Goal: Task Accomplishment & Management: Use online tool/utility

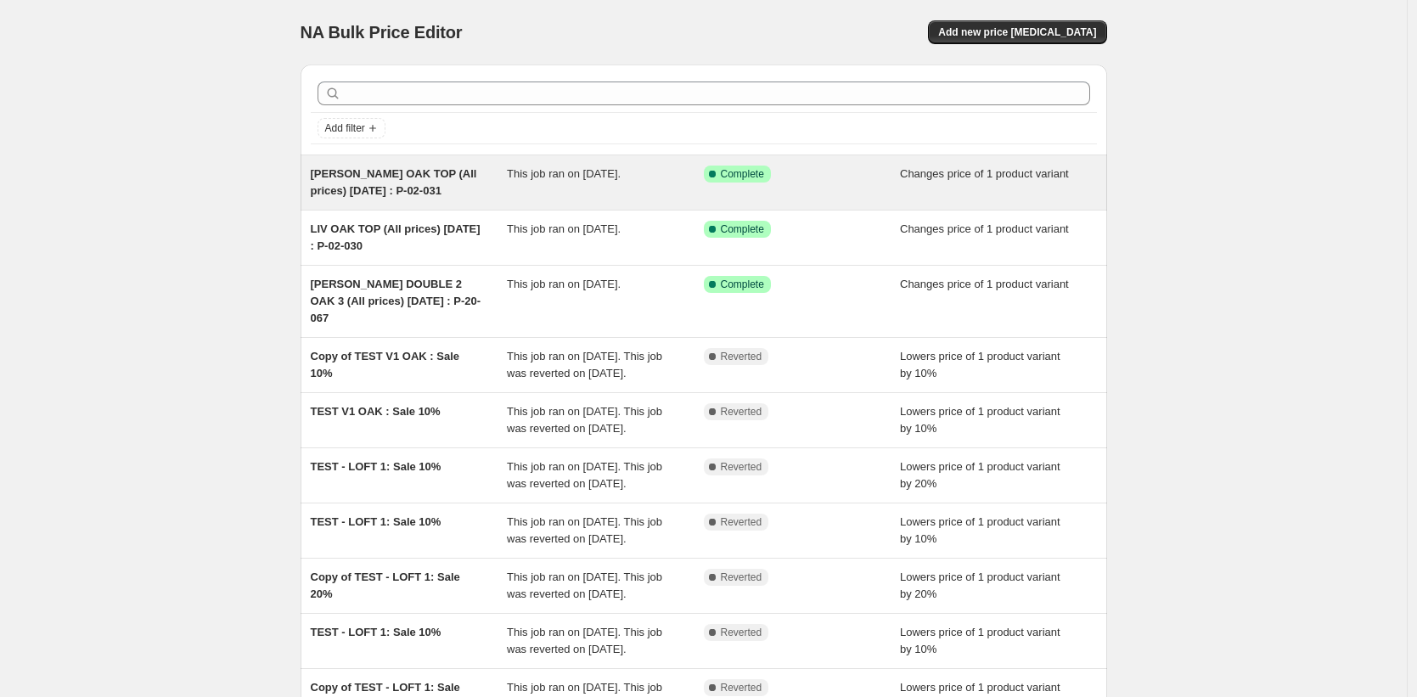
click at [428, 199] on div "[PERSON_NAME] OAK TOP (All prices) [DATE] : P-02-031" at bounding box center [409, 183] width 197 height 34
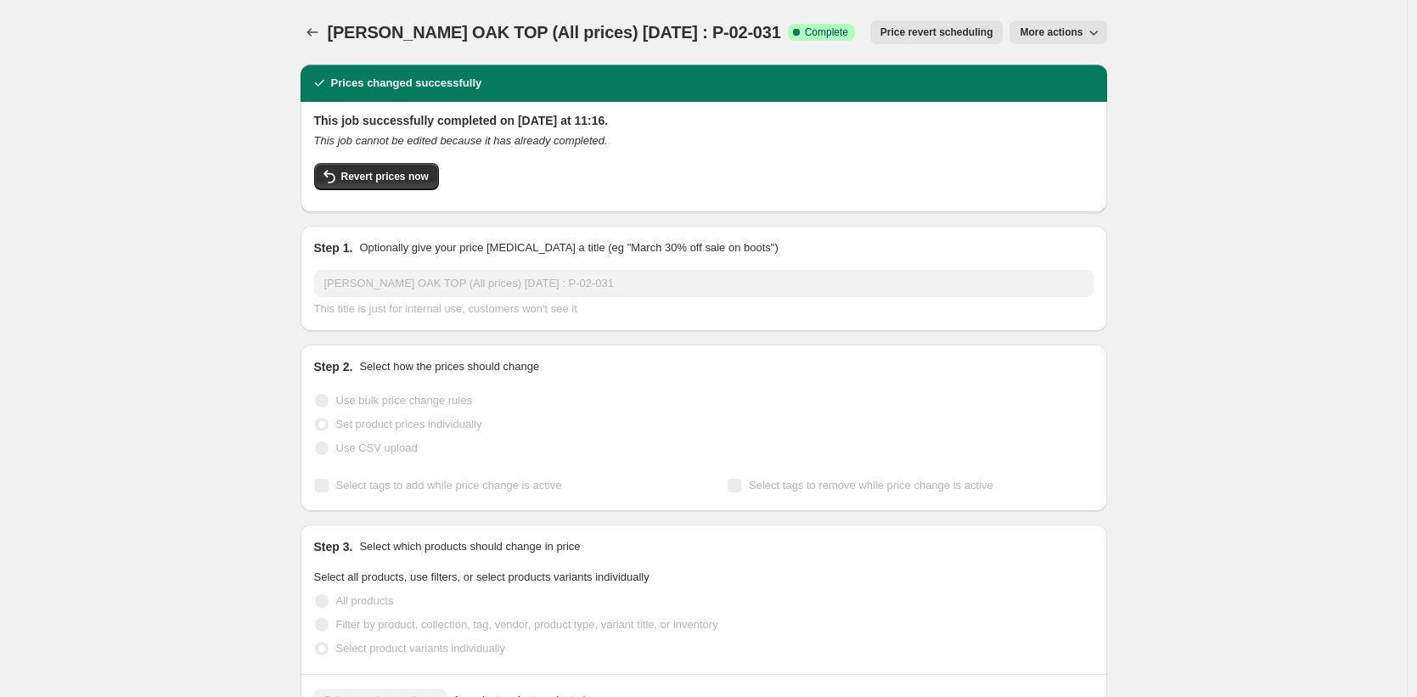
click at [1051, 27] on span "More actions" at bounding box center [1051, 32] width 63 height 14
click at [1080, 68] on span "Copy to new job" at bounding box center [1062, 67] width 79 height 13
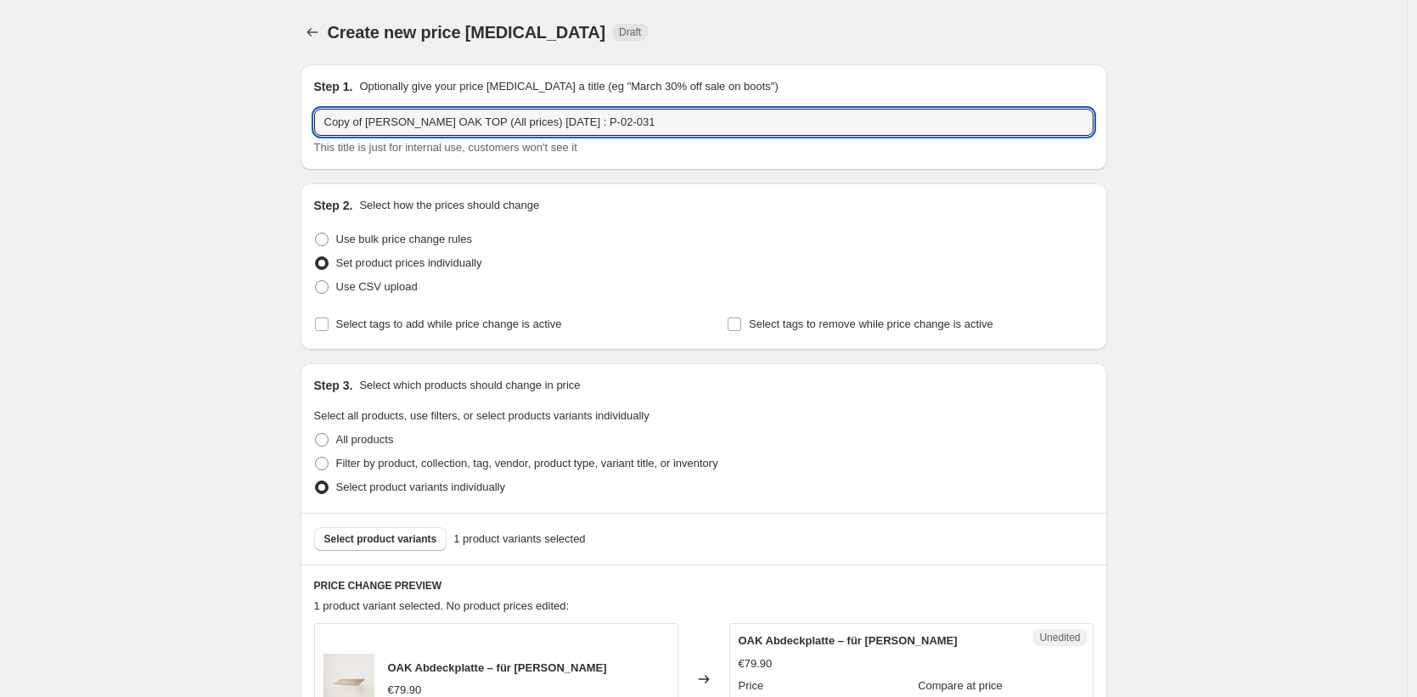
drag, startPoint x: 458, startPoint y: 123, endPoint x: 262, endPoint y: 109, distance: 195.9
click at [453, 119] on input "STAKK (All prices) [DATE] : P-02-031" at bounding box center [704, 122] width 780 height 27
drag, startPoint x: 438, startPoint y: 121, endPoint x: 426, endPoint y: 121, distance: 11.9
click at [426, 121] on input "STAKK (All prices) [DATE] : P-02-031" at bounding box center [704, 122] width 780 height 27
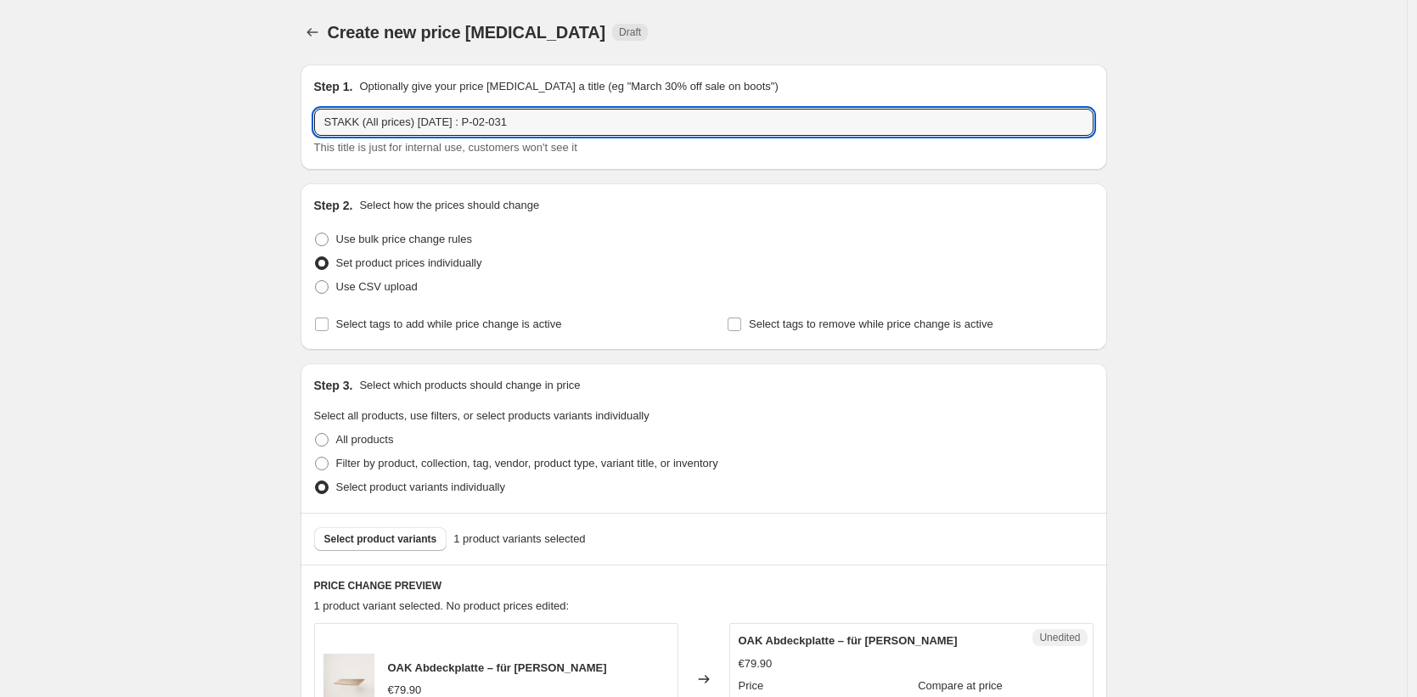
type input "STAKK (All prices) [DATE] : P-02-031"
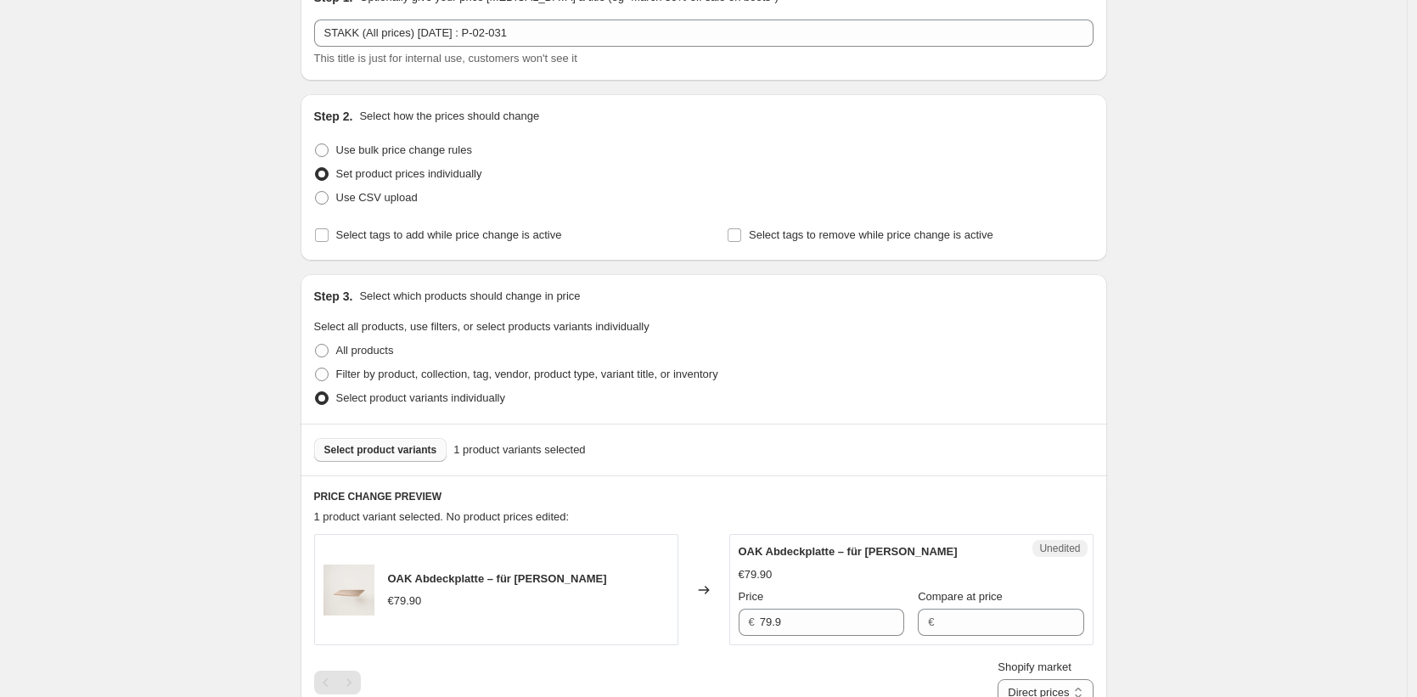
click at [412, 459] on button "Select product variants" at bounding box center [380, 450] width 133 height 24
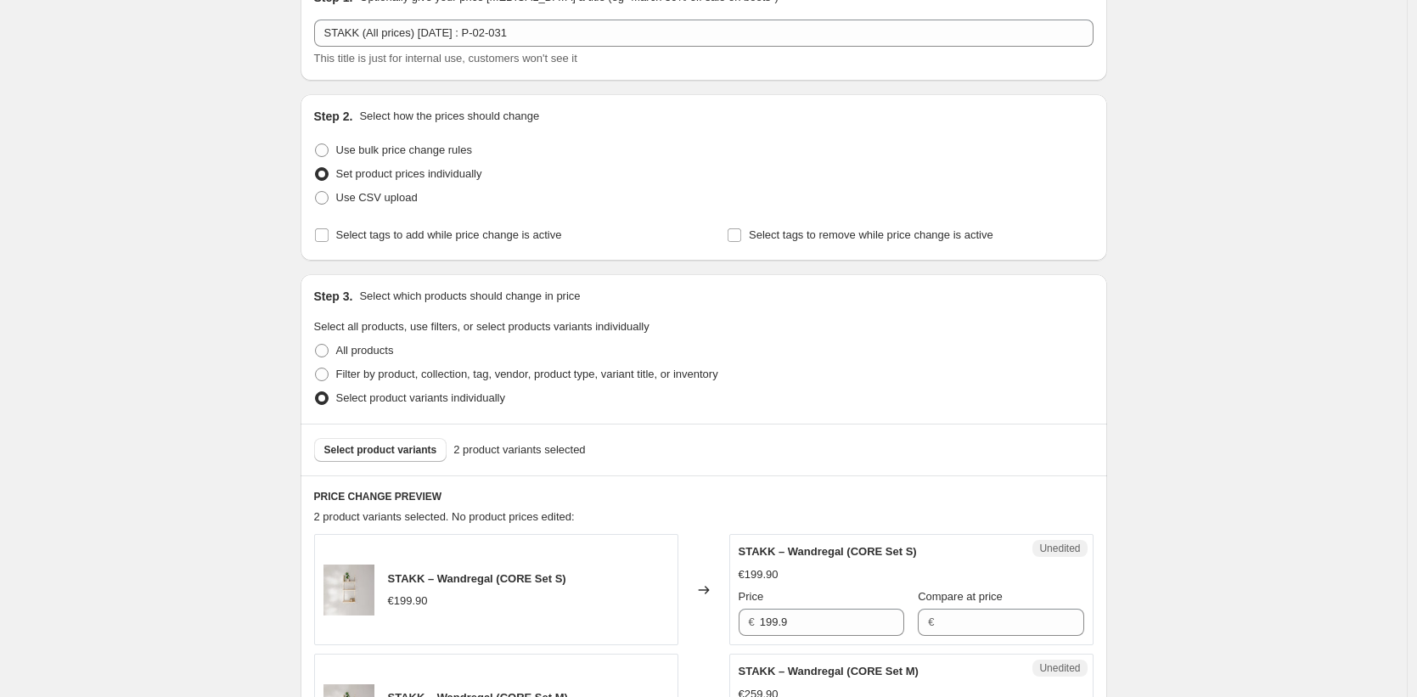
scroll to position [341, 0]
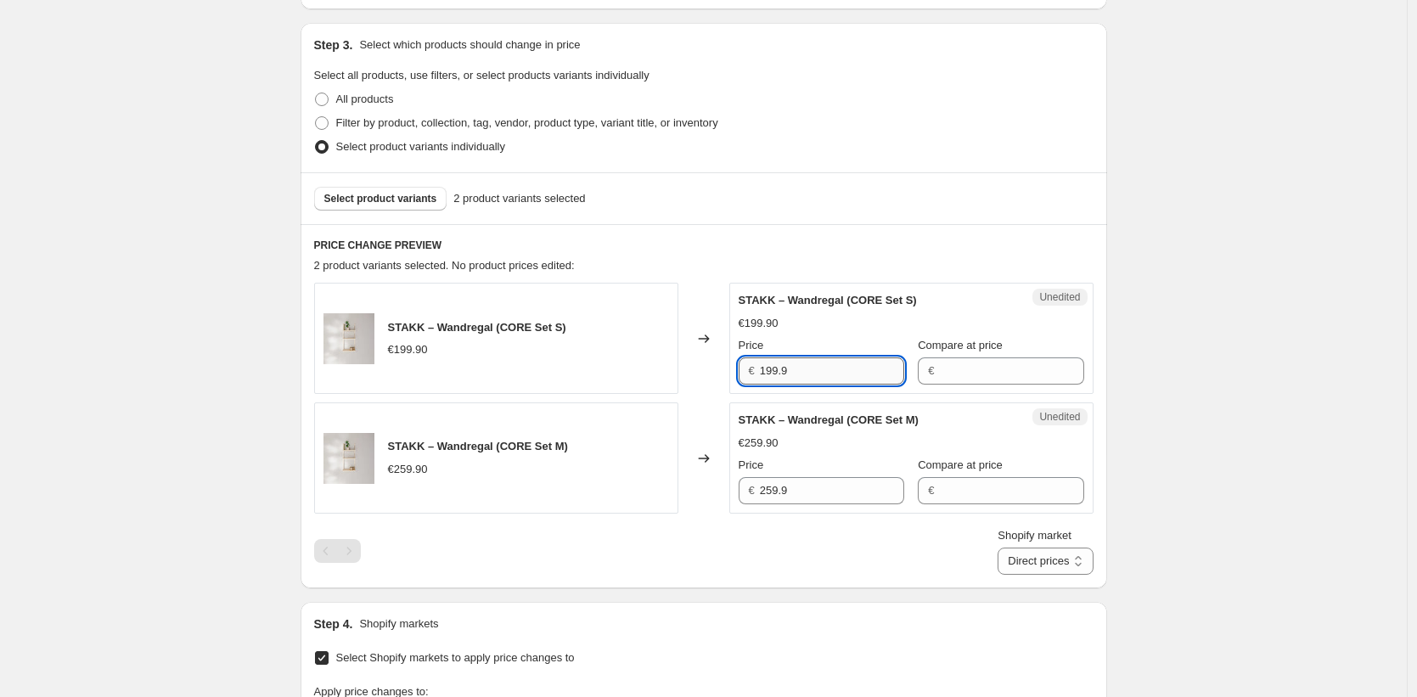
click at [805, 373] on input "199.9" at bounding box center [832, 371] width 144 height 27
click at [1239, 373] on div "Create new price [MEDICAL_DATA]. This page is ready Create new price [MEDICAL_D…" at bounding box center [703, 585] width 1407 height 1853
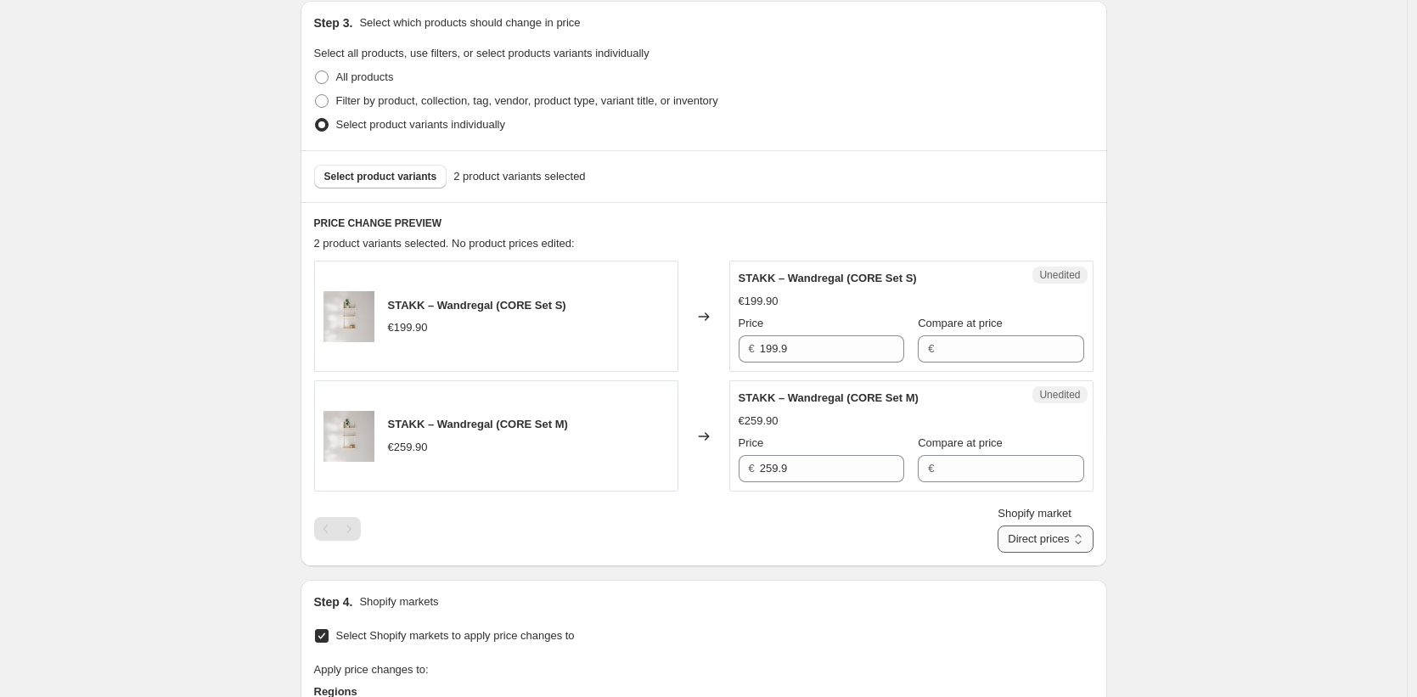
click at [1040, 548] on select "Direct prices [GEOGRAPHIC_DATA] [GEOGRAPHIC_DATA] [GEOGRAPHIC_DATA] [GEOGRAPHIC…" at bounding box center [1045, 539] width 95 height 27
select select "35946234122"
click at [1019, 553] on select "Direct prices [GEOGRAPHIC_DATA] [GEOGRAPHIC_DATA] [GEOGRAPHIC_DATA] [GEOGRAPHIC…" at bounding box center [1045, 539] width 95 height 27
click at [1169, 438] on div "Create new price [MEDICAL_DATA]. This page is ready Create new price [MEDICAL_D…" at bounding box center [703, 563] width 1407 height 1853
click at [803, 356] on input "229.89" at bounding box center [832, 348] width 144 height 27
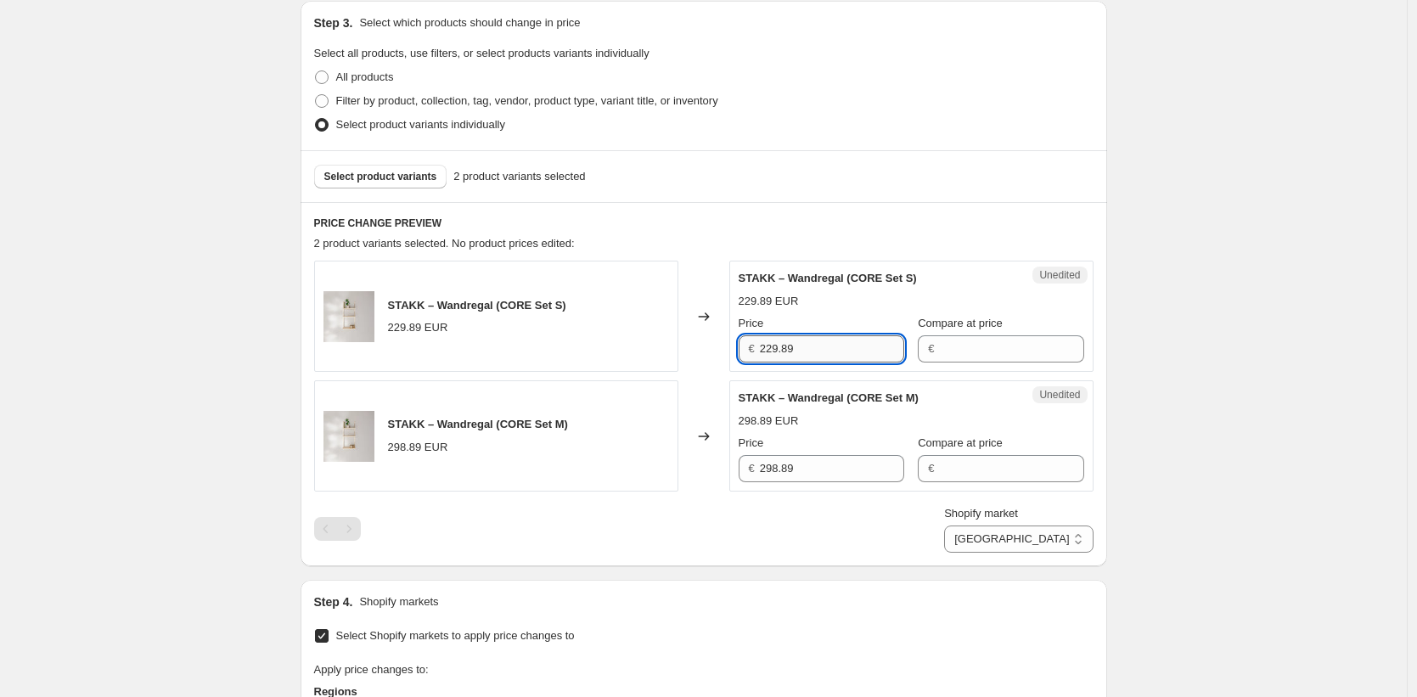
click at [812, 347] on input "229.89" at bounding box center [832, 348] width 144 height 27
click at [792, 347] on input "229.89" at bounding box center [832, 348] width 144 height 27
drag, startPoint x: 773, startPoint y: 349, endPoint x: 880, endPoint y: 352, distance: 107.0
click at [880, 352] on input "229.89" at bounding box center [832, 348] width 144 height 27
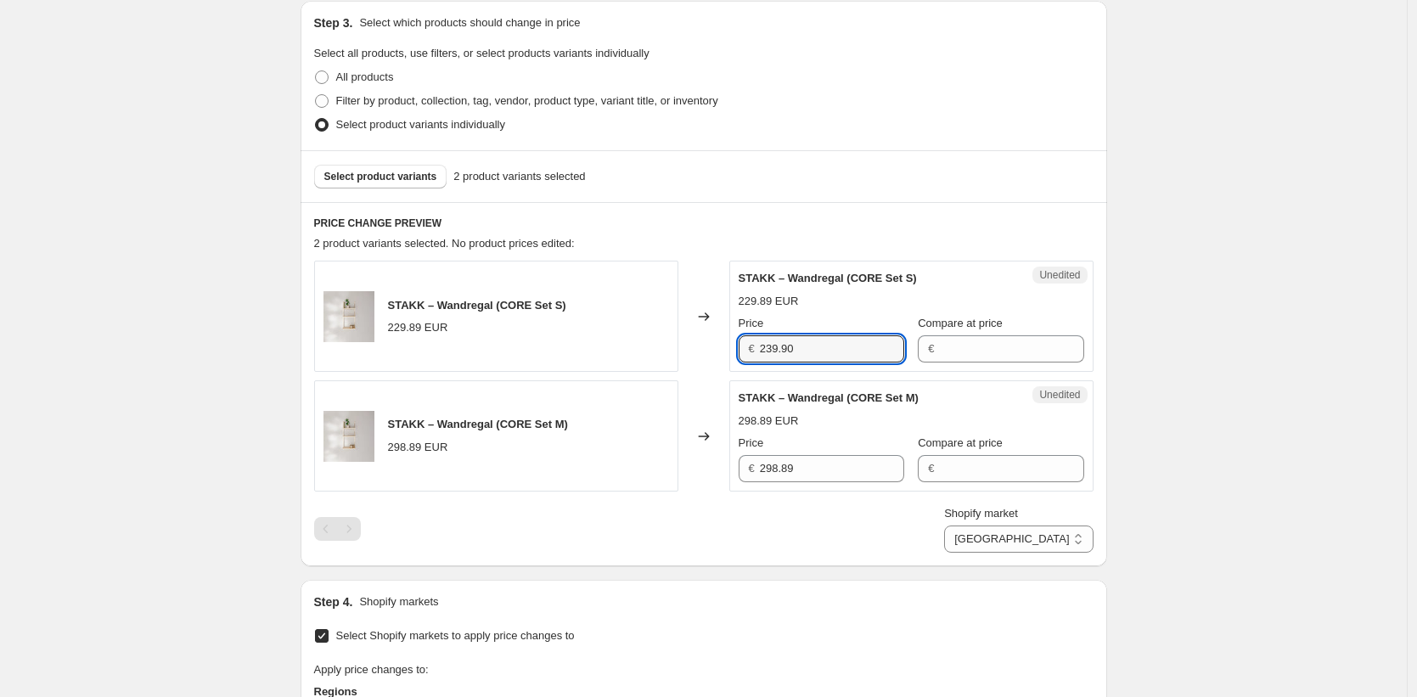
type input "239.90"
click at [1210, 425] on div "Create new price [MEDICAL_DATA]. This page is ready Create new price [MEDICAL_D…" at bounding box center [703, 563] width 1407 height 1853
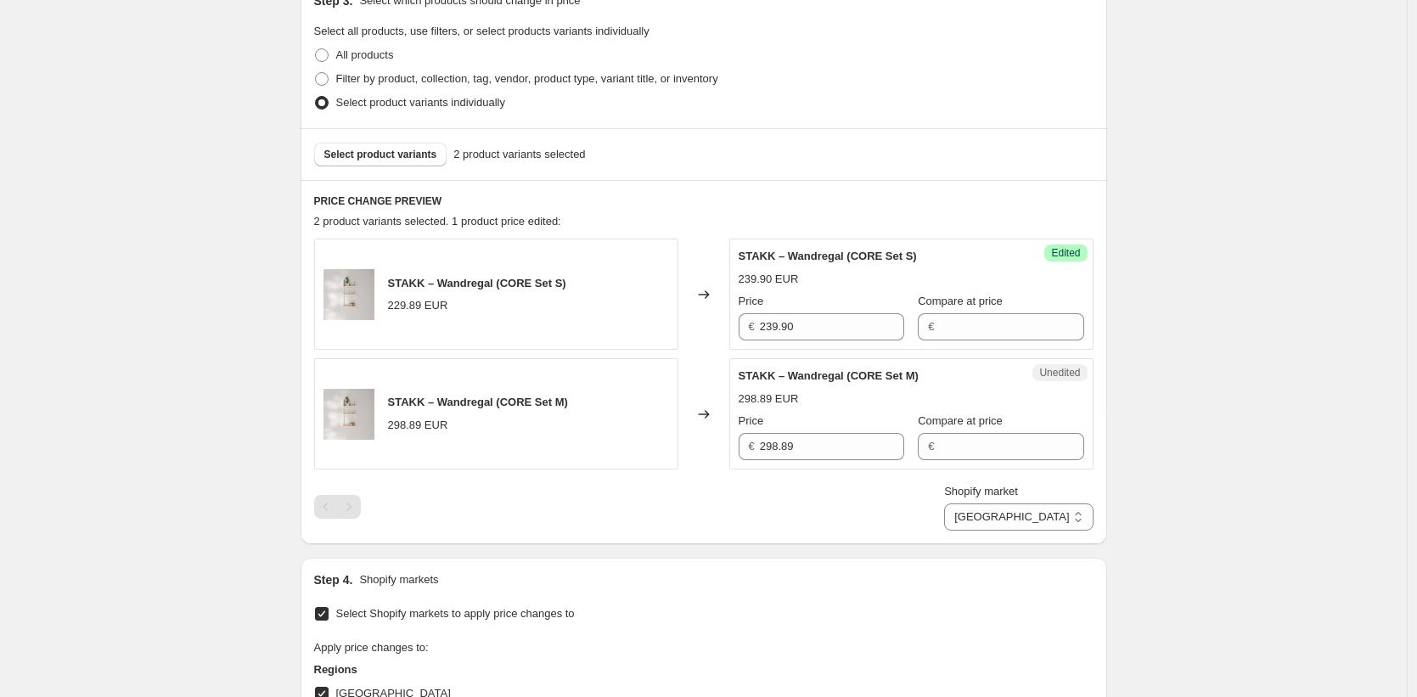
click at [1075, 533] on div "PRICE CHANGE PREVIEW 2 product variants selected. 1 product price edited: STAKK…" at bounding box center [704, 362] width 807 height 364
click at [1069, 521] on select "Direct prices [GEOGRAPHIC_DATA] [GEOGRAPHIC_DATA] [GEOGRAPHIC_DATA] [GEOGRAPHIC…" at bounding box center [1018, 517] width 149 height 27
click at [845, 448] on input "298.89" at bounding box center [832, 446] width 144 height 27
type input "309.90"
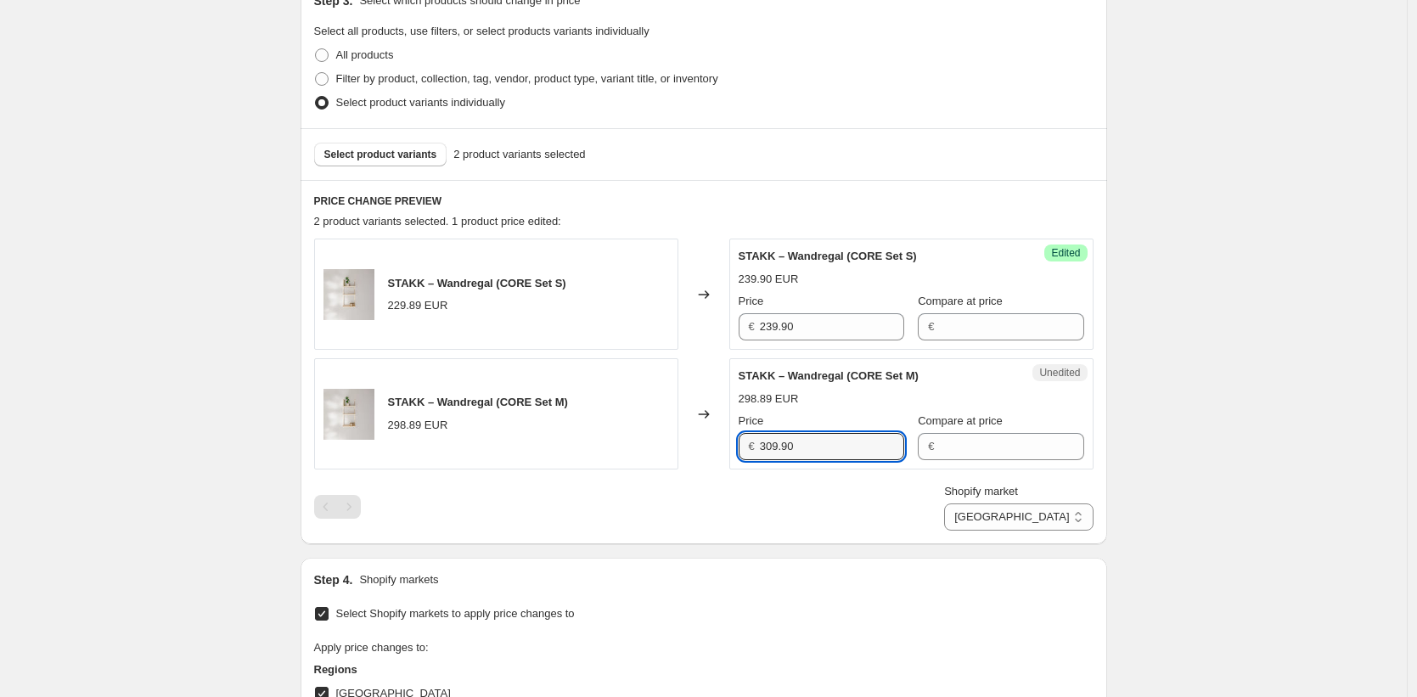
drag, startPoint x: 1331, startPoint y: 469, endPoint x: 1304, endPoint y: 476, distance: 28.2
click at [1331, 469] on div "Create new price [MEDICAL_DATA]. This page is ready Create new price [MEDICAL_D…" at bounding box center [703, 541] width 1407 height 1853
click at [1057, 520] on select "Direct prices [GEOGRAPHIC_DATA] [GEOGRAPHIC_DATA] [GEOGRAPHIC_DATA] [GEOGRAPHIC…" at bounding box center [1018, 517] width 149 height 27
select select "35913892106"
click at [1019, 531] on select "Direct prices [GEOGRAPHIC_DATA] [GEOGRAPHIC_DATA] [GEOGRAPHIC_DATA] [GEOGRAPHIC…" at bounding box center [1018, 517] width 149 height 27
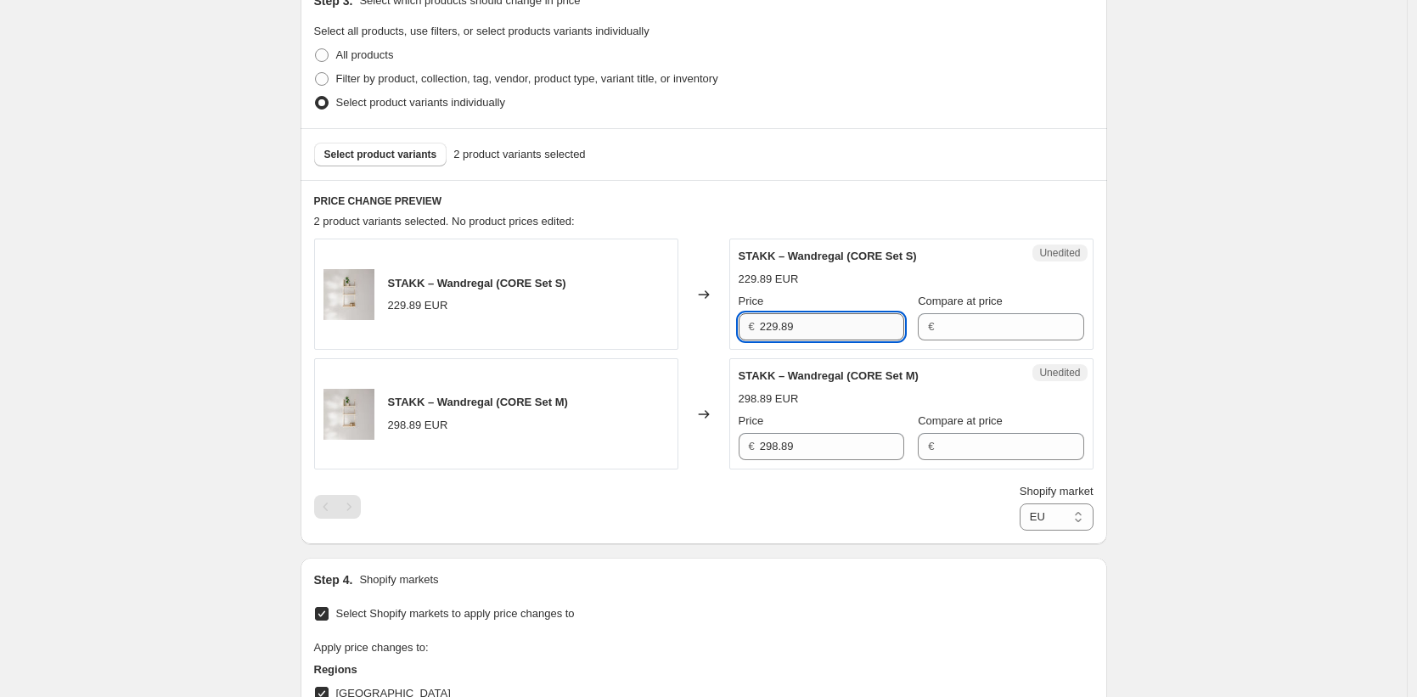
click at [823, 329] on input "229.89" at bounding box center [832, 326] width 144 height 27
paste input "39.90"
type input "239.90"
click at [810, 447] on input "298.89" at bounding box center [832, 446] width 144 height 27
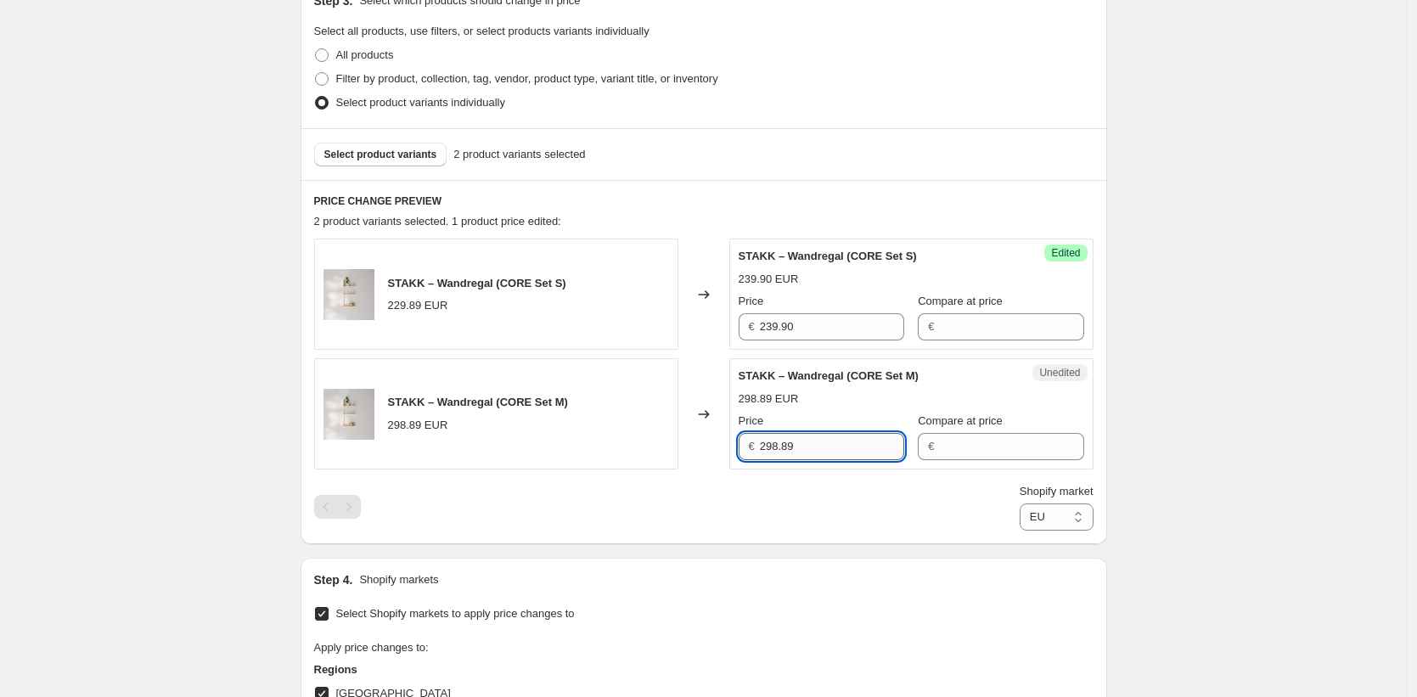
click at [810, 447] on input "298.89" at bounding box center [832, 446] width 144 height 27
type input "309.90"
click at [1287, 405] on div "Create new price [MEDICAL_DATA]. This page is ready Create new price [MEDICAL_D…" at bounding box center [703, 541] width 1407 height 1853
click at [1040, 513] on select "Direct prices [GEOGRAPHIC_DATA] [GEOGRAPHIC_DATA] [GEOGRAPHIC_DATA] [GEOGRAPHIC…" at bounding box center [1057, 517] width 74 height 27
select select "49257644298"
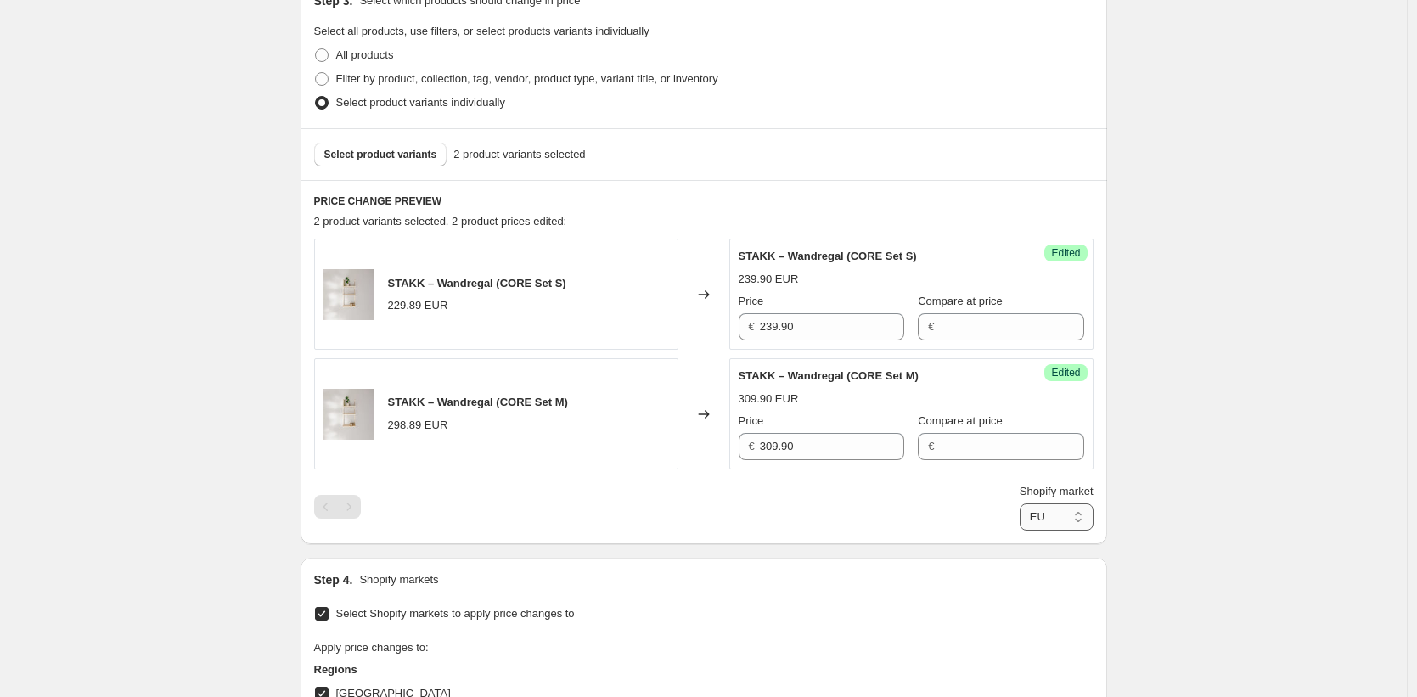
click at [1020, 531] on select "Direct prices [GEOGRAPHIC_DATA] [GEOGRAPHIC_DATA] [GEOGRAPHIC_DATA] [GEOGRAPHIC…" at bounding box center [1057, 517] width 74 height 27
click at [788, 301] on div "Price" at bounding box center [822, 301] width 166 height 17
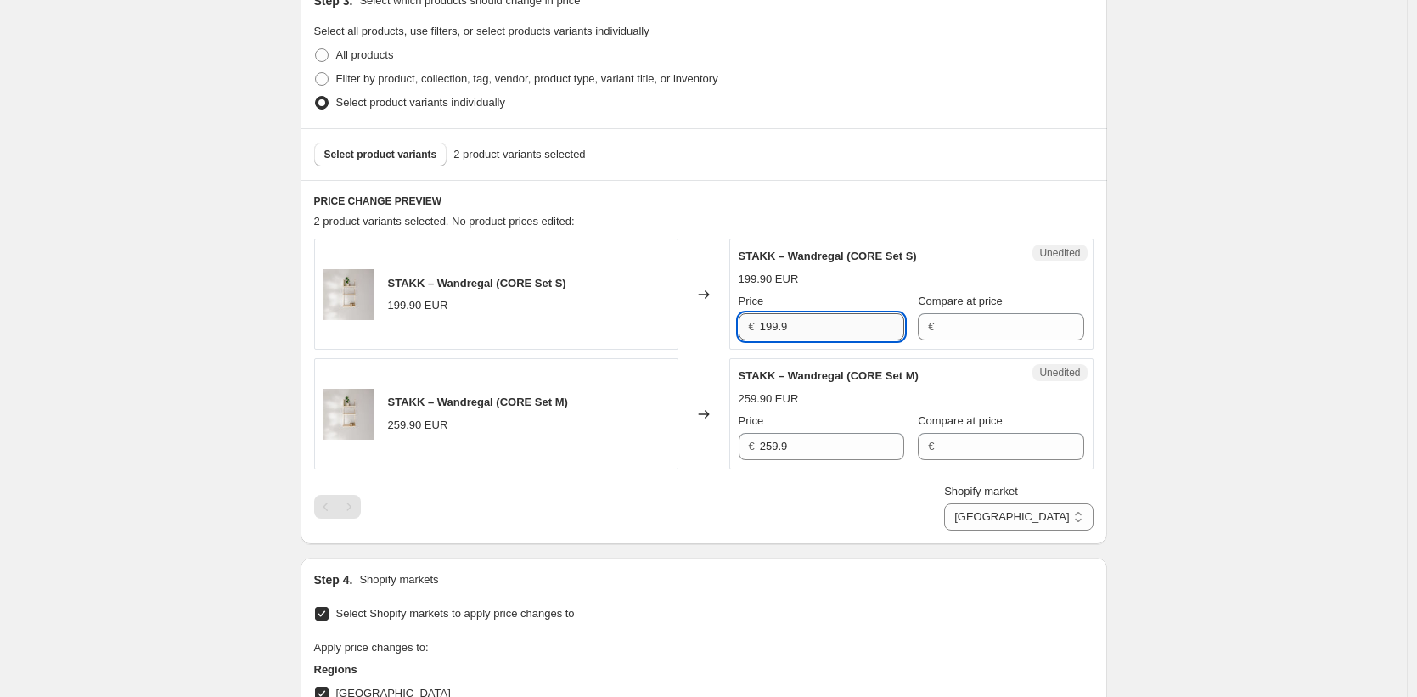
click at [807, 319] on input "199.9" at bounding box center [832, 326] width 144 height 27
click at [808, 319] on input "199.9" at bounding box center [832, 326] width 144 height 27
paste input "239.90"
type input "239.90"
click at [807, 444] on input "259.9" at bounding box center [832, 446] width 144 height 27
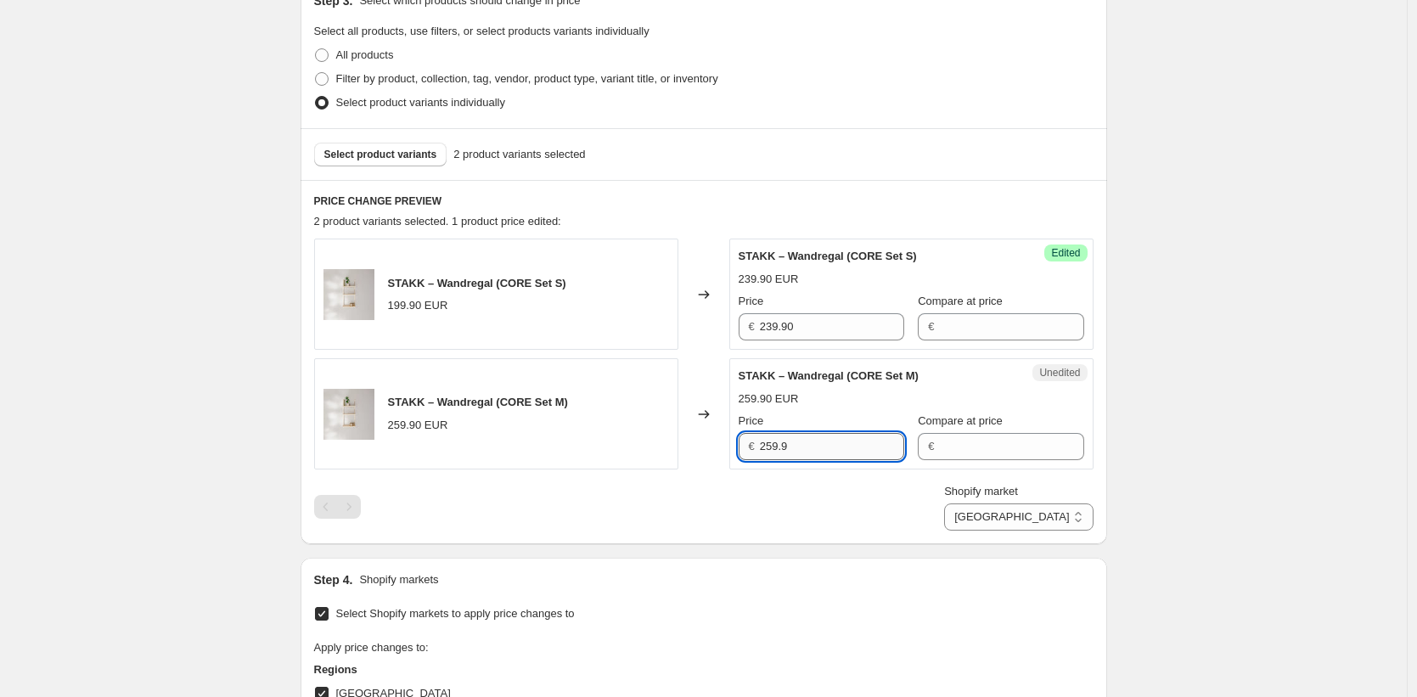
click at [807, 444] on input "259.9" at bounding box center [832, 446] width 144 height 27
type input "309.90"
click at [1350, 453] on div "Create new price [MEDICAL_DATA]. This page is ready Create new price [MEDICAL_D…" at bounding box center [703, 541] width 1407 height 1853
click at [1031, 510] on select "Direct prices [GEOGRAPHIC_DATA] [GEOGRAPHIC_DATA] [GEOGRAPHIC_DATA] [GEOGRAPHIC…" at bounding box center [1018, 517] width 149 height 27
select select "35946004746"
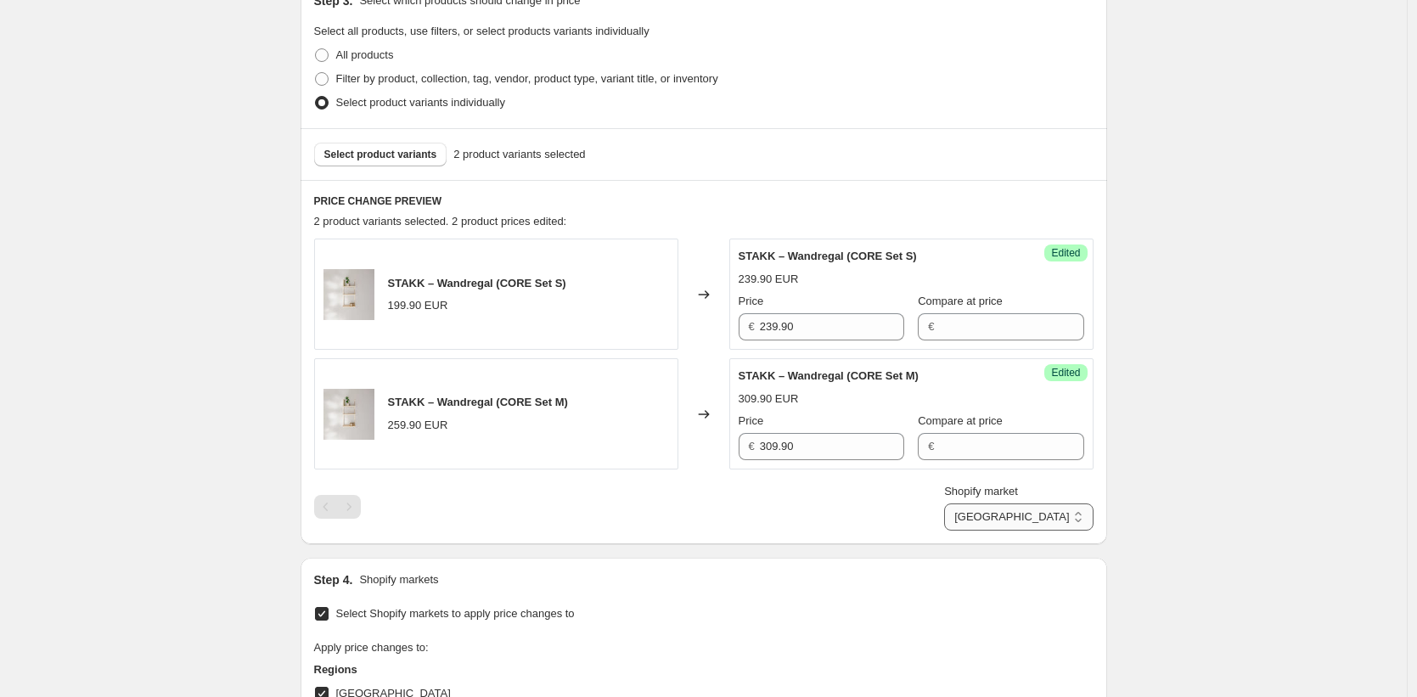
click at [1009, 531] on select "Direct prices [GEOGRAPHIC_DATA] [GEOGRAPHIC_DATA] [GEOGRAPHIC_DATA] [GEOGRAPHIC…" at bounding box center [1018, 517] width 149 height 27
click at [814, 329] on input "229.89" at bounding box center [832, 326] width 144 height 27
paste input "39.90"
type input "239.90"
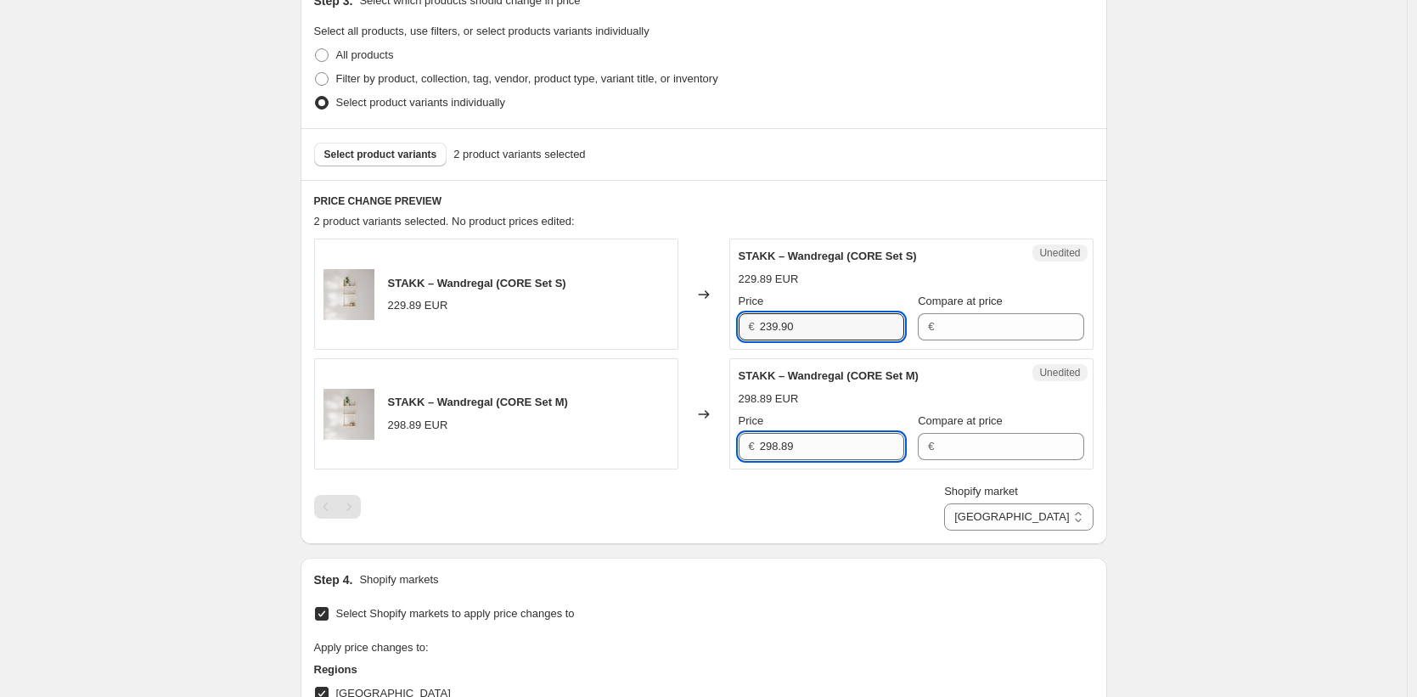
click at [820, 448] on input "298.89" at bounding box center [832, 446] width 144 height 27
type input "309.90"
click at [1197, 483] on div "Create new price [MEDICAL_DATA]. This page is ready Create new price [MEDICAL_D…" at bounding box center [703, 541] width 1407 height 1853
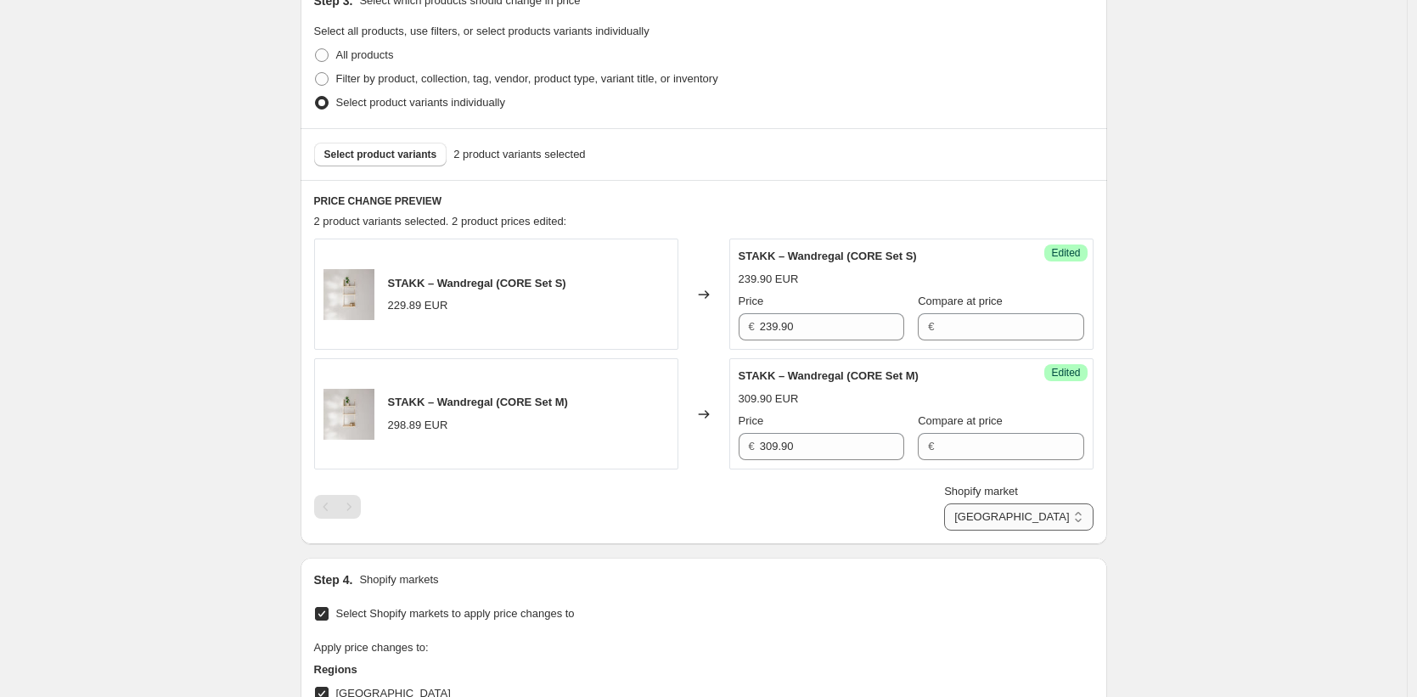
click at [1033, 509] on select "Direct prices [GEOGRAPHIC_DATA] [GEOGRAPHIC_DATA] [GEOGRAPHIC_DATA] [GEOGRAPHIC…" at bounding box center [1018, 517] width 149 height 27
select select "49252335882"
click at [995, 531] on select "Direct prices [GEOGRAPHIC_DATA] [GEOGRAPHIC_DATA] [GEOGRAPHIC_DATA] [GEOGRAPHIC…" at bounding box center [1018, 517] width 149 height 27
click at [824, 331] on input "199.9" at bounding box center [832, 326] width 144 height 27
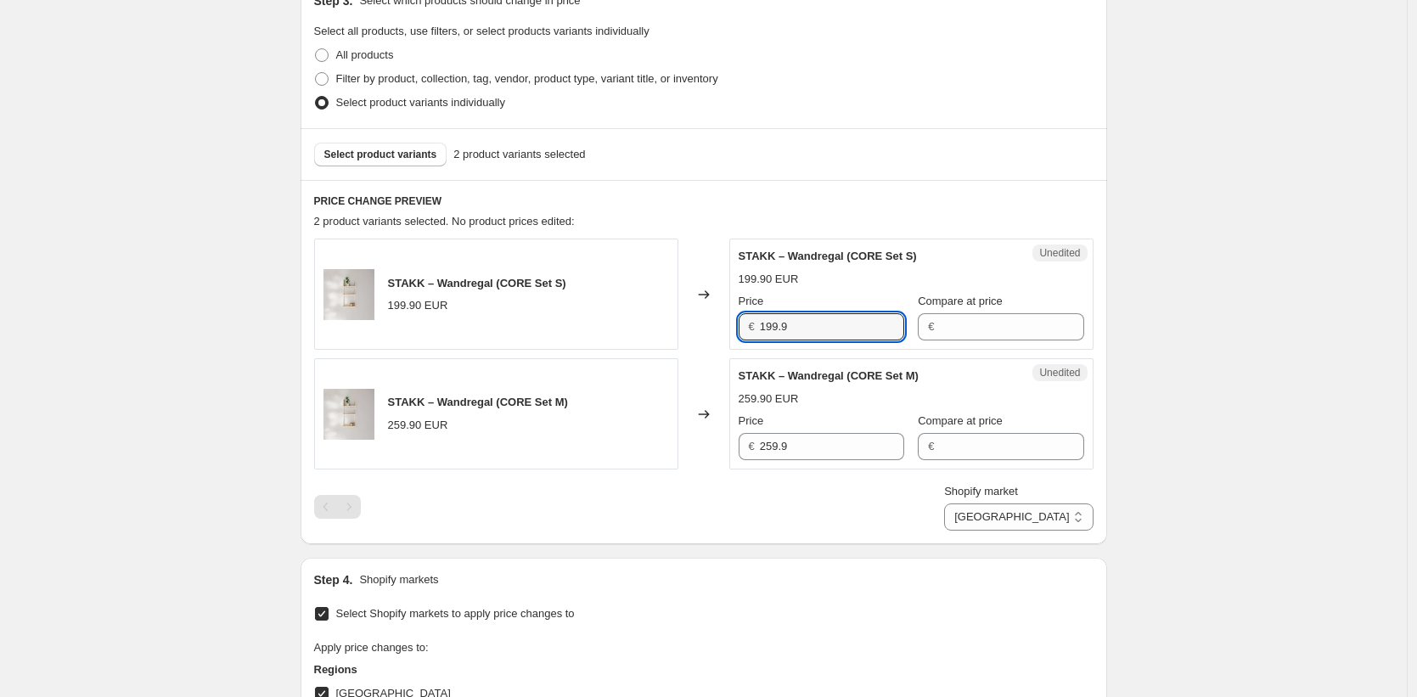
paste input "239.90"
type input "239.90"
click at [812, 448] on input "259.9" at bounding box center [832, 446] width 144 height 27
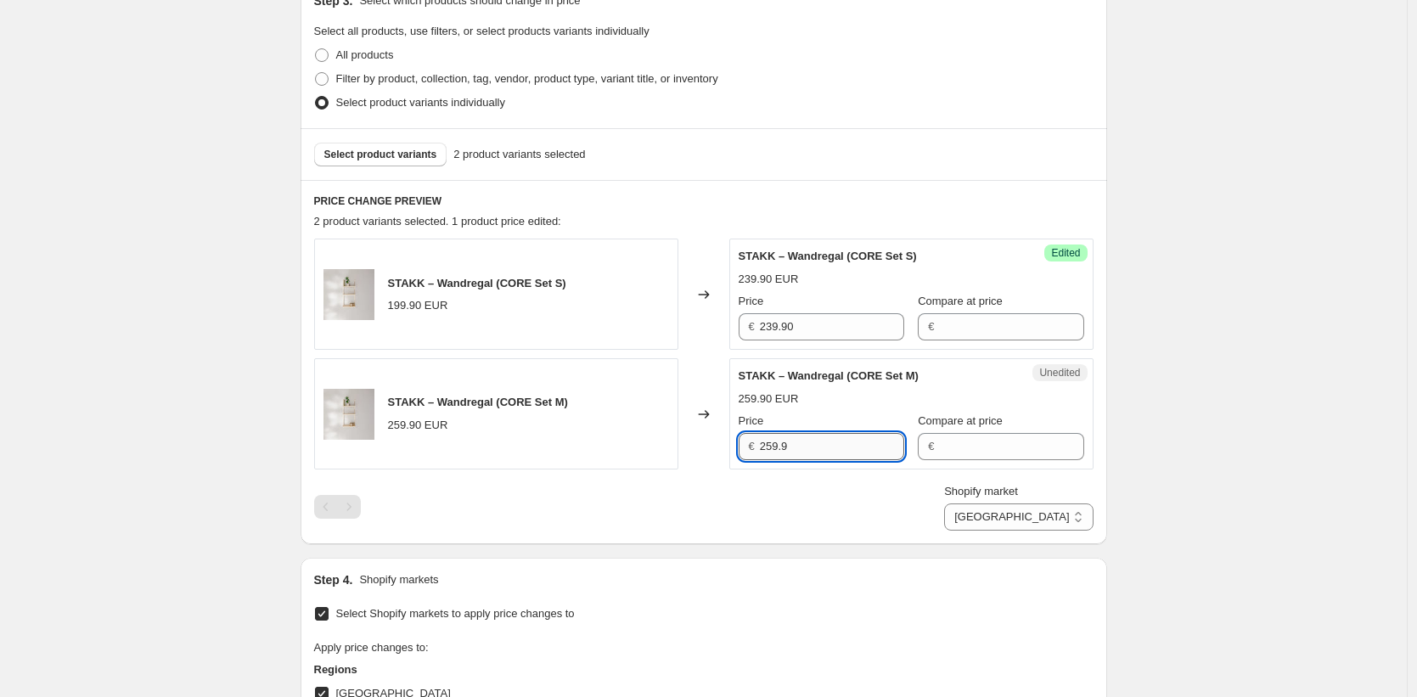
click at [812, 448] on input "259.9" at bounding box center [832, 446] width 144 height 27
type input "309.90"
click at [1200, 501] on div "Create new price [MEDICAL_DATA]. This page is ready Create new price [MEDICAL_D…" at bounding box center [703, 541] width 1407 height 1853
click at [1075, 511] on select "Direct prices [GEOGRAPHIC_DATA] [GEOGRAPHIC_DATA] [GEOGRAPHIC_DATA] [GEOGRAPHIC…" at bounding box center [1018, 517] width 149 height 27
select select "35945971978"
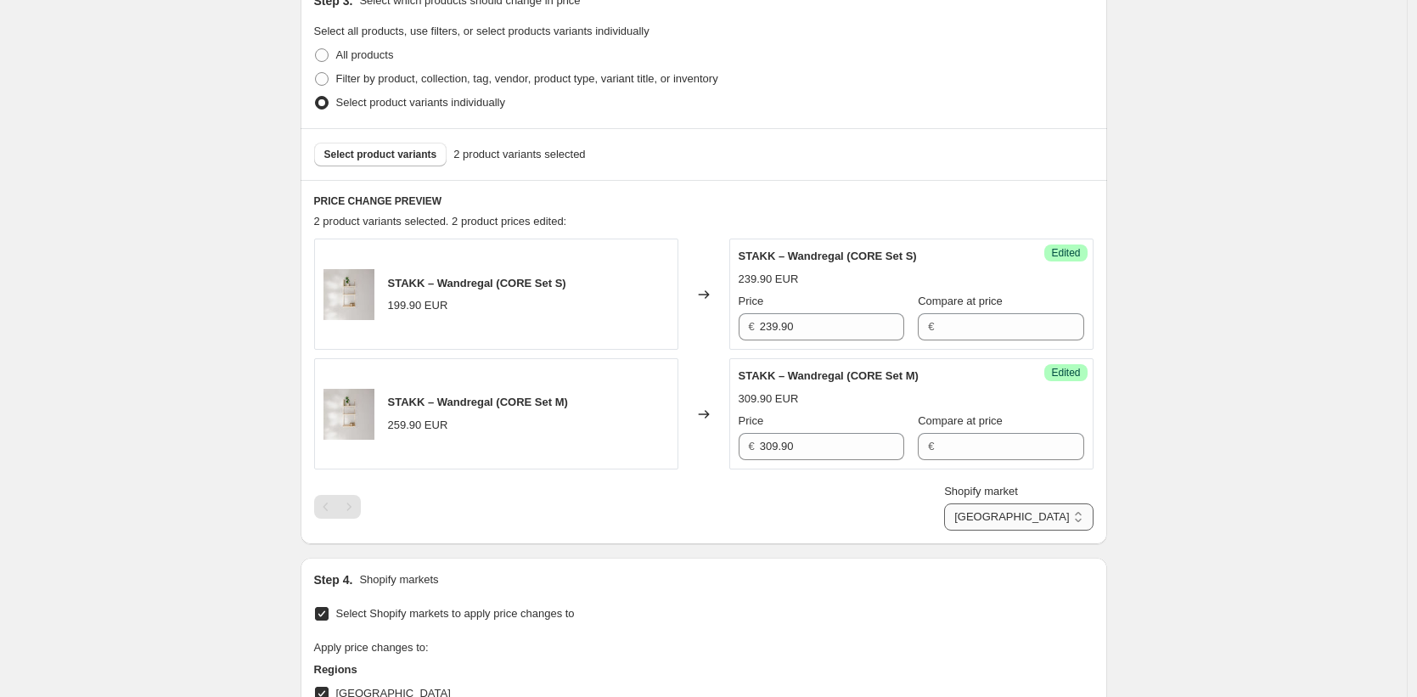
click at [1019, 531] on select "Direct prices [GEOGRAPHIC_DATA] [GEOGRAPHIC_DATA] [GEOGRAPHIC_DATA] [GEOGRAPHIC…" at bounding box center [1018, 517] width 149 height 27
click at [824, 335] on input "229.89" at bounding box center [832, 326] width 144 height 27
paste input "39.90"
type input "239.90"
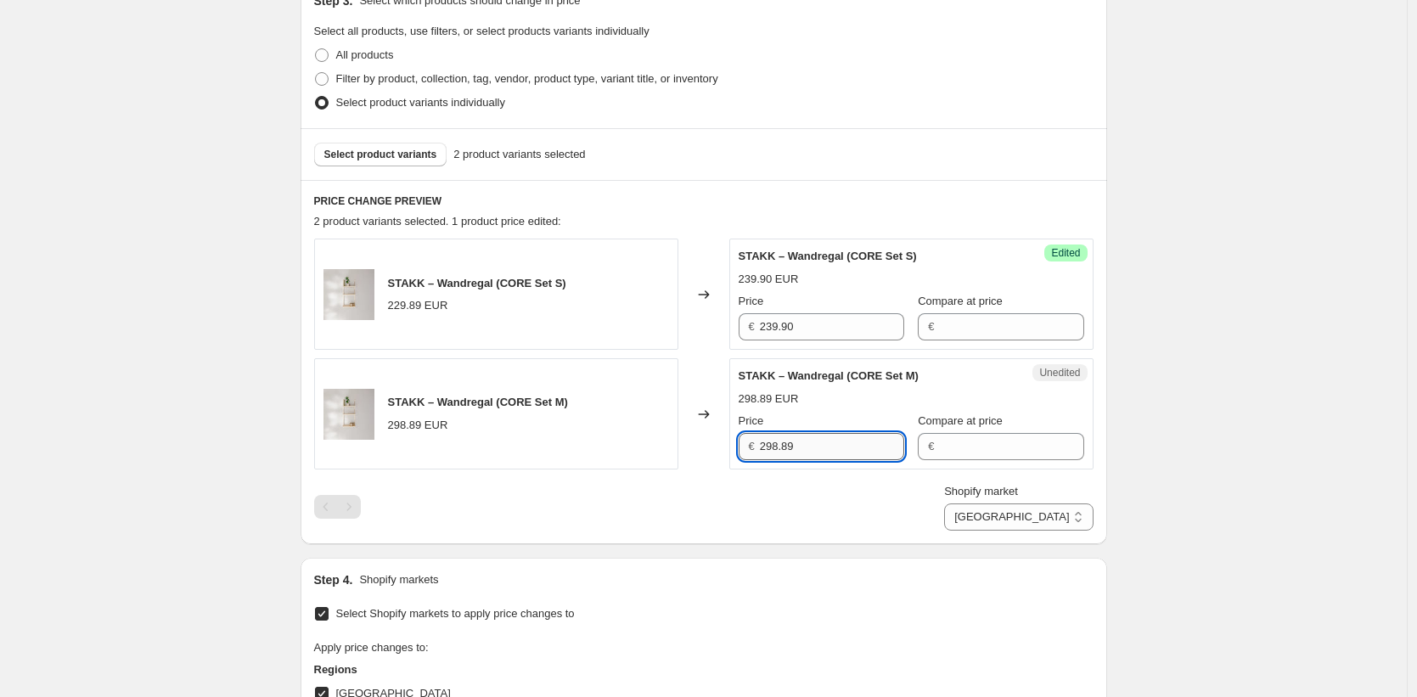
click at [827, 448] on input "298.89" at bounding box center [832, 446] width 144 height 27
type input "309.90"
drag, startPoint x: 1194, startPoint y: 487, endPoint x: 1168, endPoint y: 492, distance: 26.8
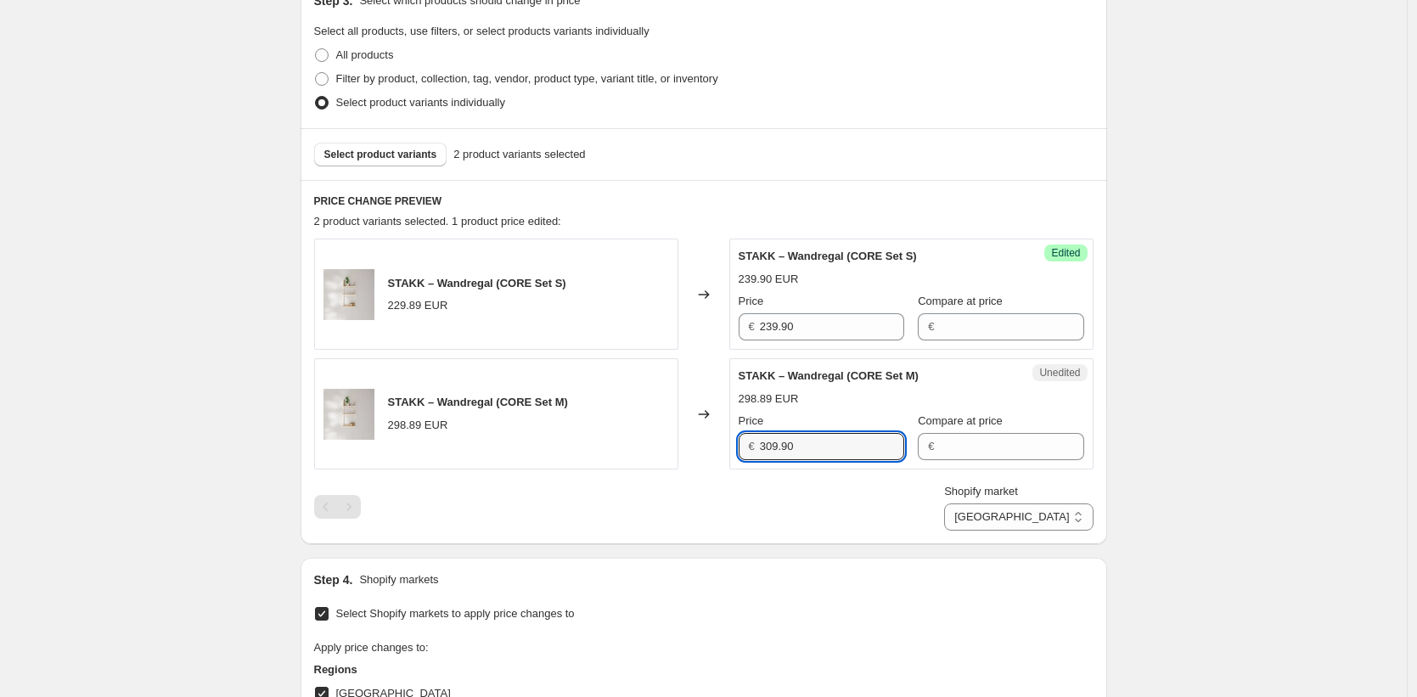
click at [1193, 487] on div "Create new price [MEDICAL_DATA]. This page is ready Create new price [MEDICAL_D…" at bounding box center [703, 541] width 1407 height 1853
click at [1083, 516] on select "Direct prices [GEOGRAPHIC_DATA] [GEOGRAPHIC_DATA] [GEOGRAPHIC_DATA] [GEOGRAPHIC…" at bounding box center [1018, 517] width 149 height 27
select select "35946037514"
click at [1000, 531] on select "Direct prices [GEOGRAPHIC_DATA] [GEOGRAPHIC_DATA] [GEOGRAPHIC_DATA] [GEOGRAPHIC…" at bounding box center [1018, 517] width 149 height 27
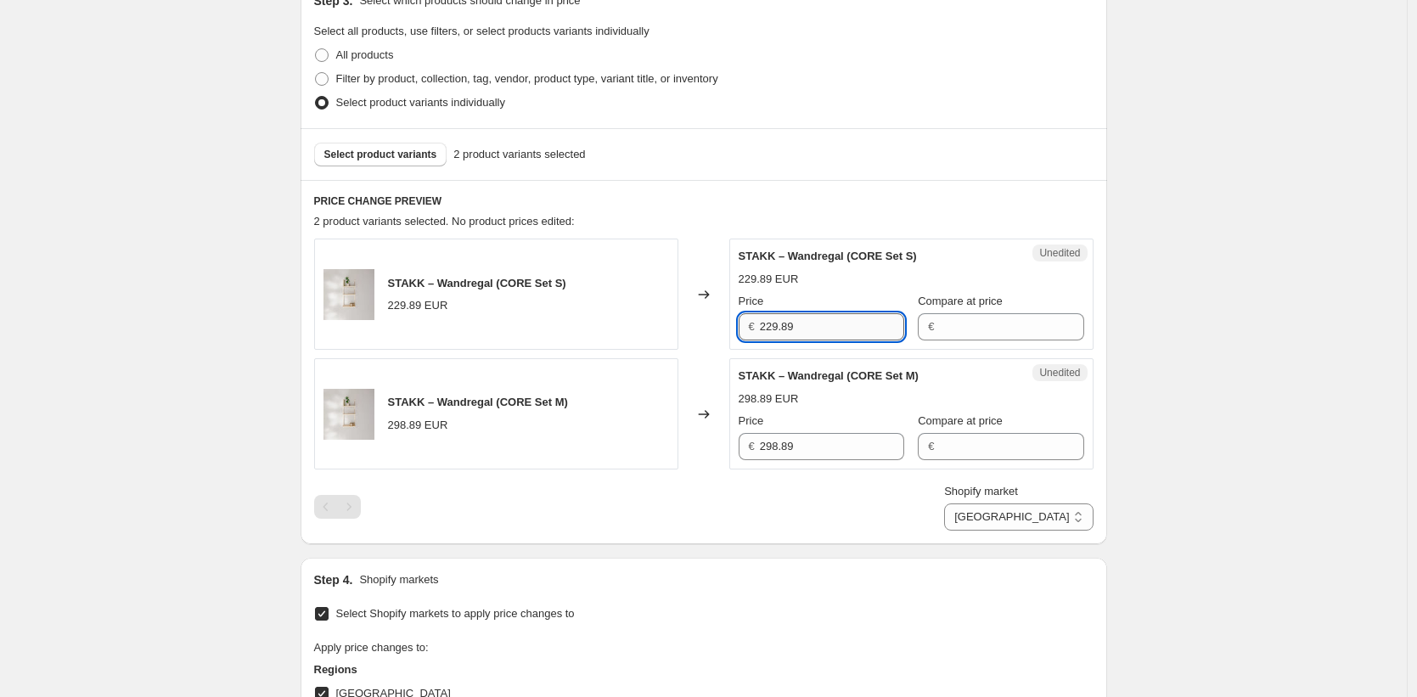
click at [834, 327] on input "229.89" at bounding box center [832, 326] width 144 height 27
paste input "39.90"
type input "239.90"
click at [818, 445] on input "298.89" at bounding box center [832, 446] width 144 height 27
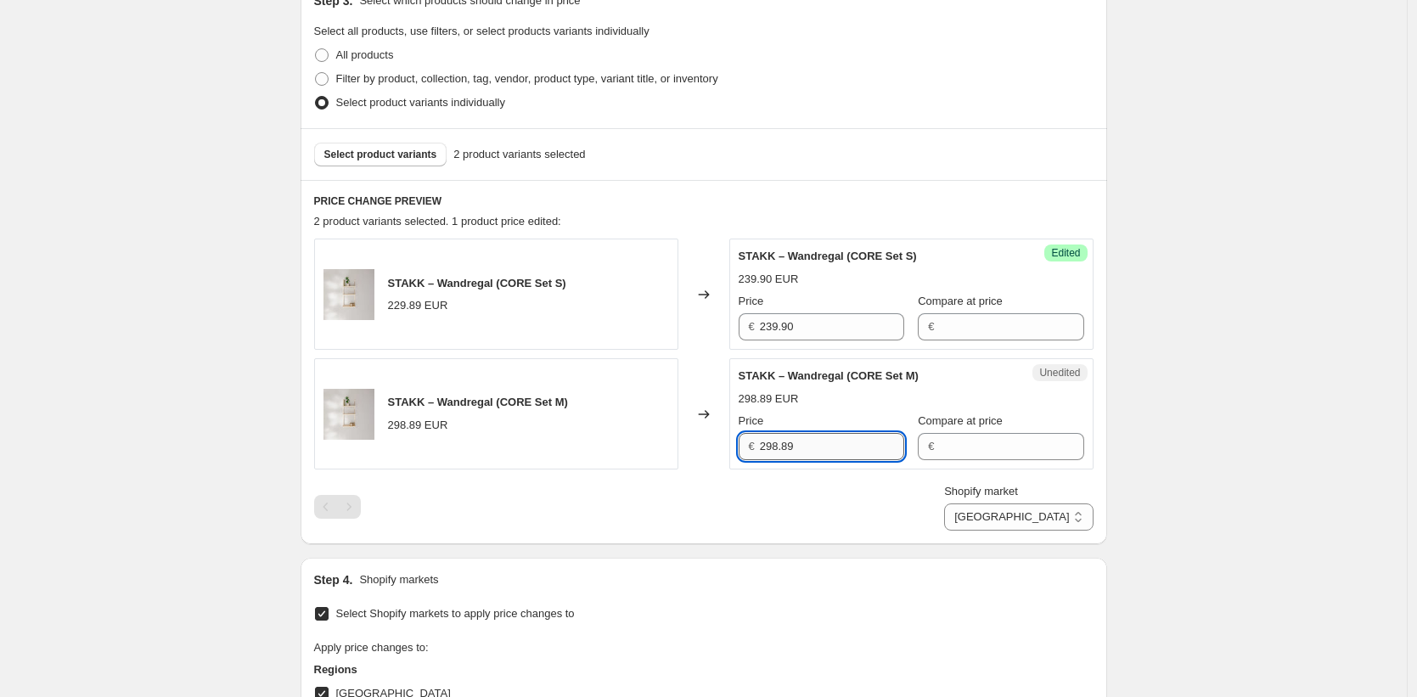
click at [818, 444] on input "298.89" at bounding box center [832, 446] width 144 height 27
type input "309.90"
drag, startPoint x: 1292, startPoint y: 368, endPoint x: 1239, endPoint y: 407, distance: 65.6
click at [1292, 369] on div "Create new price [MEDICAL_DATA]. This page is ready Create new price [MEDICAL_D…" at bounding box center [703, 541] width 1407 height 1853
click at [1086, 522] on select "Direct prices [GEOGRAPHIC_DATA] [GEOGRAPHIC_DATA] [GEOGRAPHIC_DATA] [GEOGRAPHIC…" at bounding box center [1018, 517] width 149 height 27
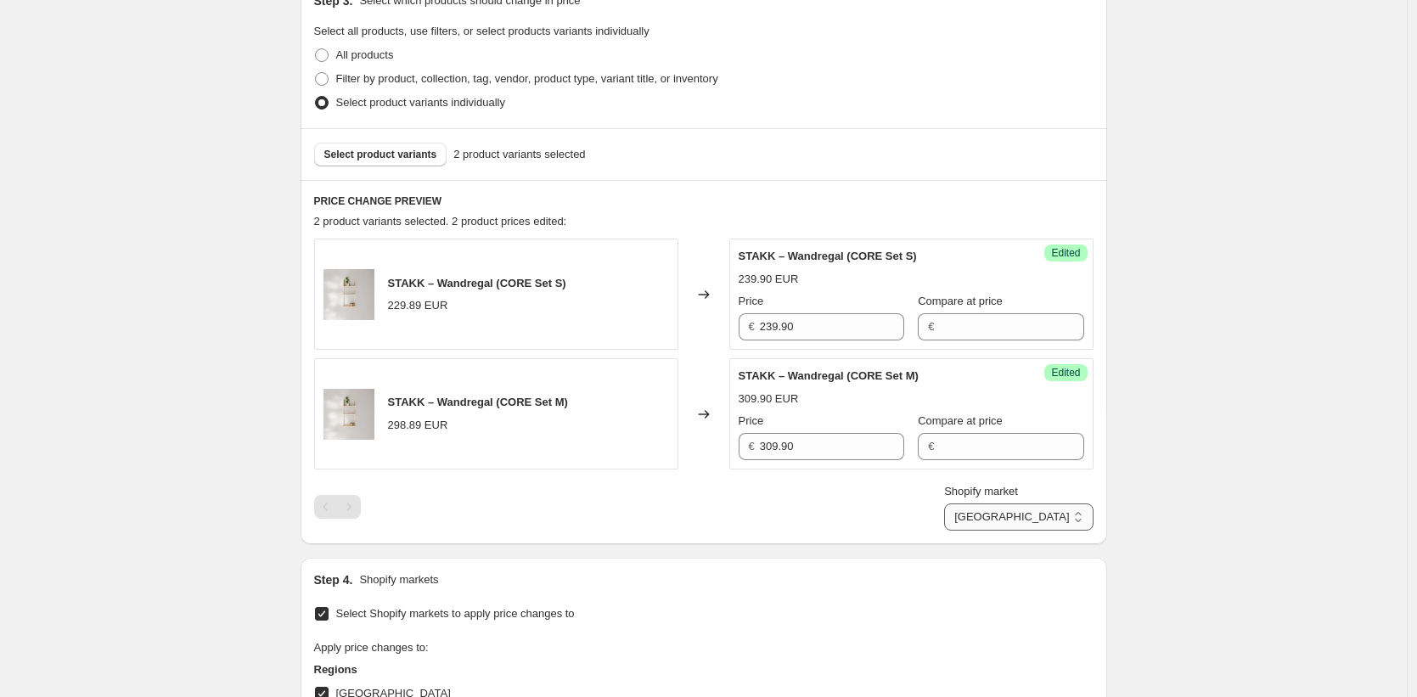
select select "49257349386"
click at [1019, 531] on select "Direct prices [GEOGRAPHIC_DATA] [GEOGRAPHIC_DATA] [GEOGRAPHIC_DATA] [GEOGRAPHIC…" at bounding box center [1018, 517] width 149 height 27
click at [793, 318] on input "199.9" at bounding box center [832, 326] width 144 height 27
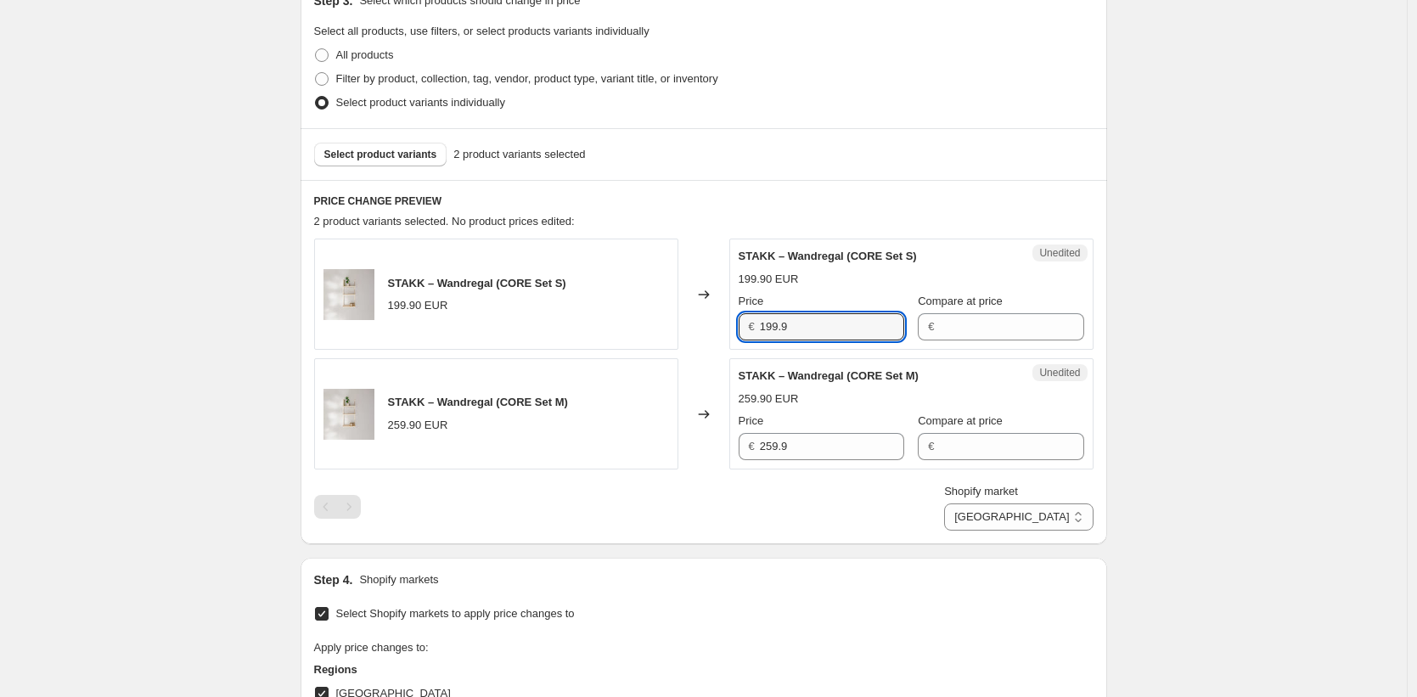
paste input "239.90"
type input "239.90"
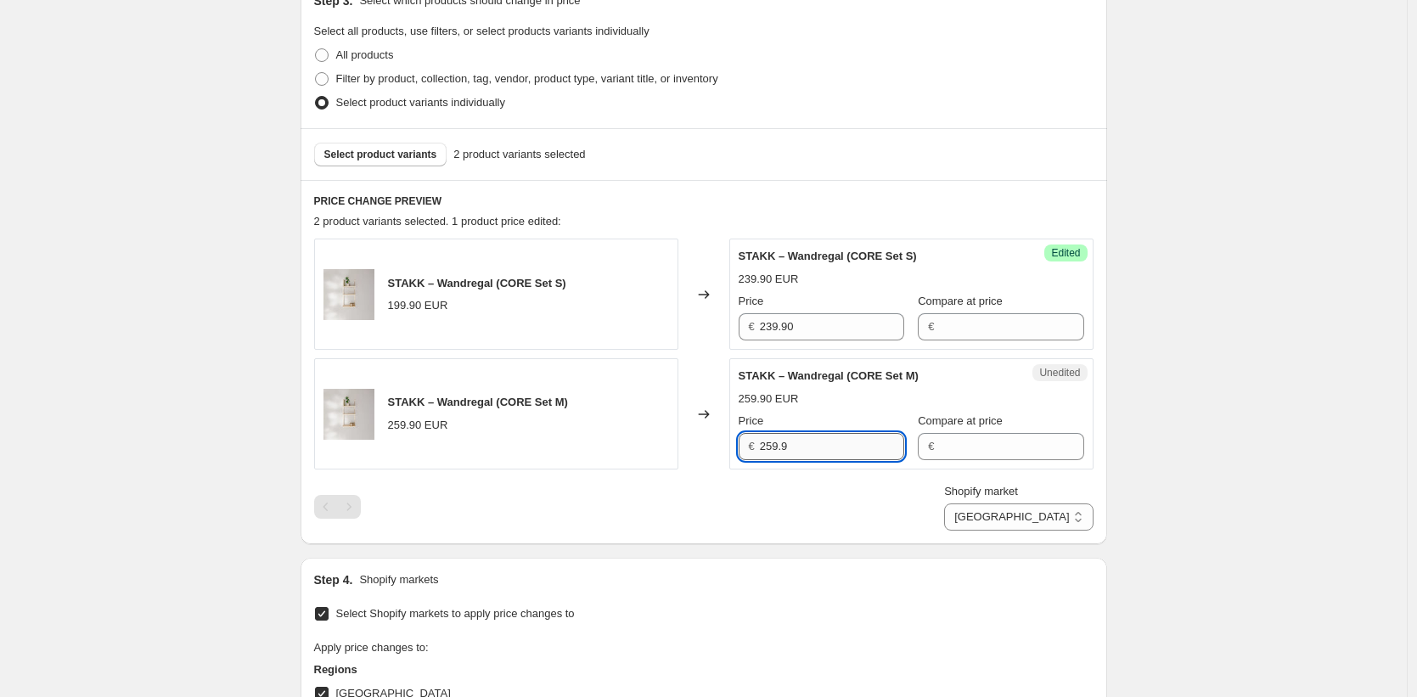
click at [809, 455] on input "259.9" at bounding box center [832, 446] width 144 height 27
click at [809, 454] on input "259.9" at bounding box center [832, 446] width 144 height 27
type input "309.90"
click at [1169, 448] on div "Create new price [MEDICAL_DATA]. This page is ready Create new price [MEDICAL_D…" at bounding box center [703, 541] width 1407 height 1853
click at [1066, 513] on select "Direct prices [GEOGRAPHIC_DATA] [GEOGRAPHIC_DATA] [GEOGRAPHIC_DATA] [GEOGRAPHIC…" at bounding box center [1018, 517] width 149 height 27
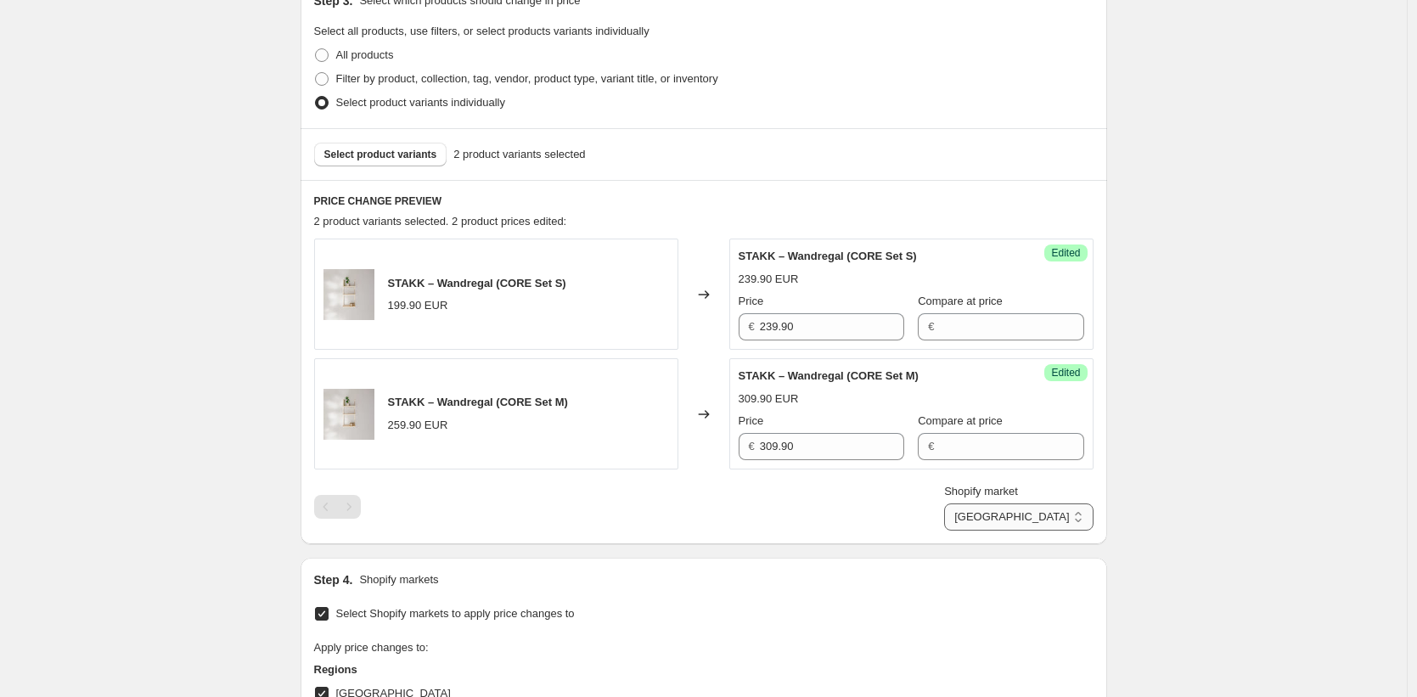
select select "35946266890"
click at [1019, 531] on select "Direct prices [GEOGRAPHIC_DATA] [GEOGRAPHIC_DATA] [GEOGRAPHIC_DATA] [GEOGRAPHIC…" at bounding box center [1018, 517] width 149 height 27
click at [832, 332] on input "229.89" at bounding box center [832, 326] width 144 height 27
paste input "39.90"
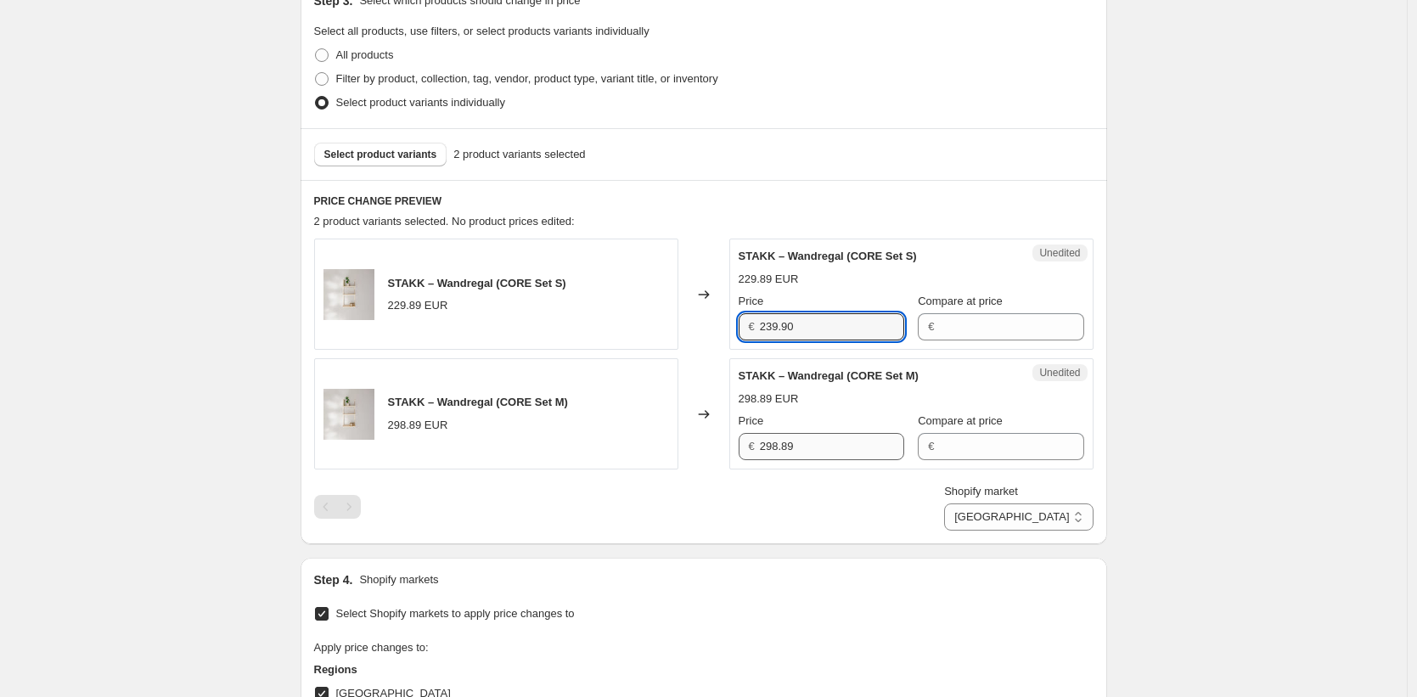
type input "239.90"
click at [824, 448] on input "298.89" at bounding box center [832, 446] width 144 height 27
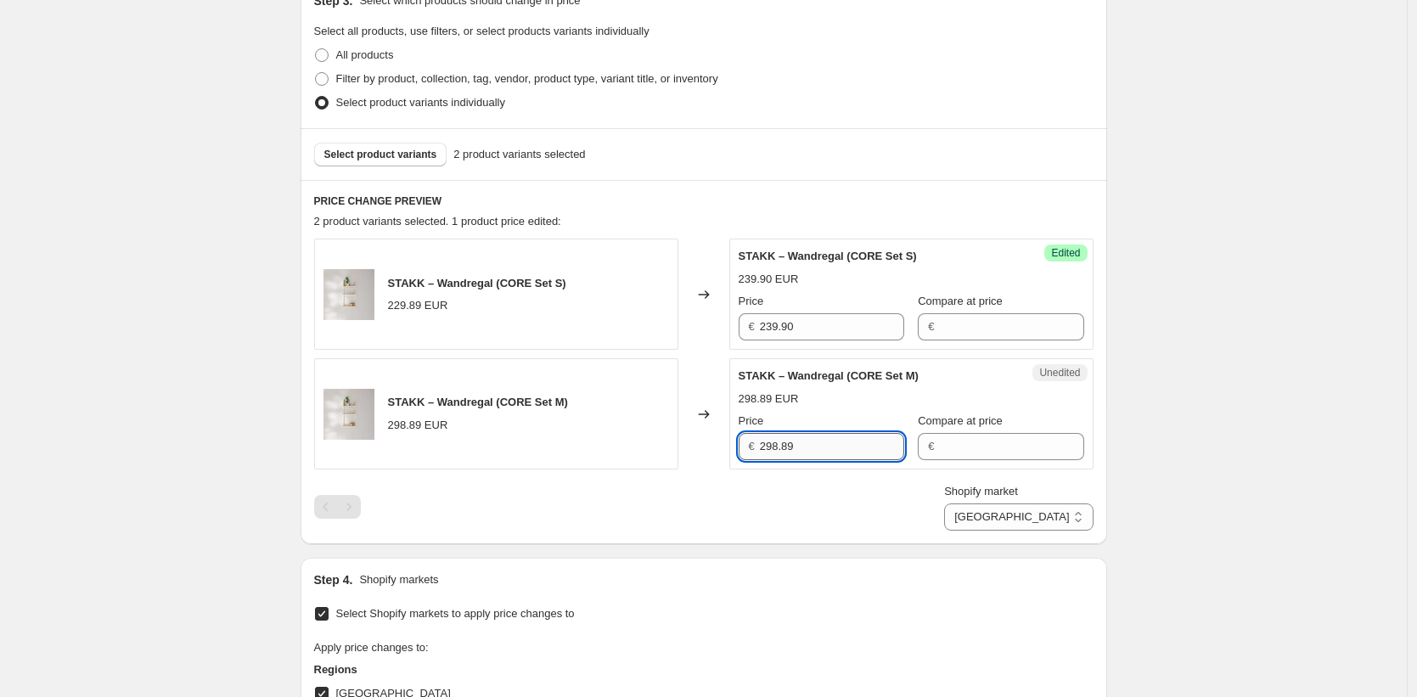
click at [824, 448] on input "298.89" at bounding box center [832, 446] width 144 height 27
type input "309.90"
drag, startPoint x: 1345, startPoint y: 490, endPoint x: 1314, endPoint y: 491, distance: 31.4
click at [1344, 490] on div "Create new price [MEDICAL_DATA]. This page is ready Create new price [MEDICAL_D…" at bounding box center [703, 541] width 1407 height 1853
click at [1039, 509] on select "Direct prices [GEOGRAPHIC_DATA] [GEOGRAPHIC_DATA] [GEOGRAPHIC_DATA] [GEOGRAPHIC…" at bounding box center [1018, 517] width 149 height 27
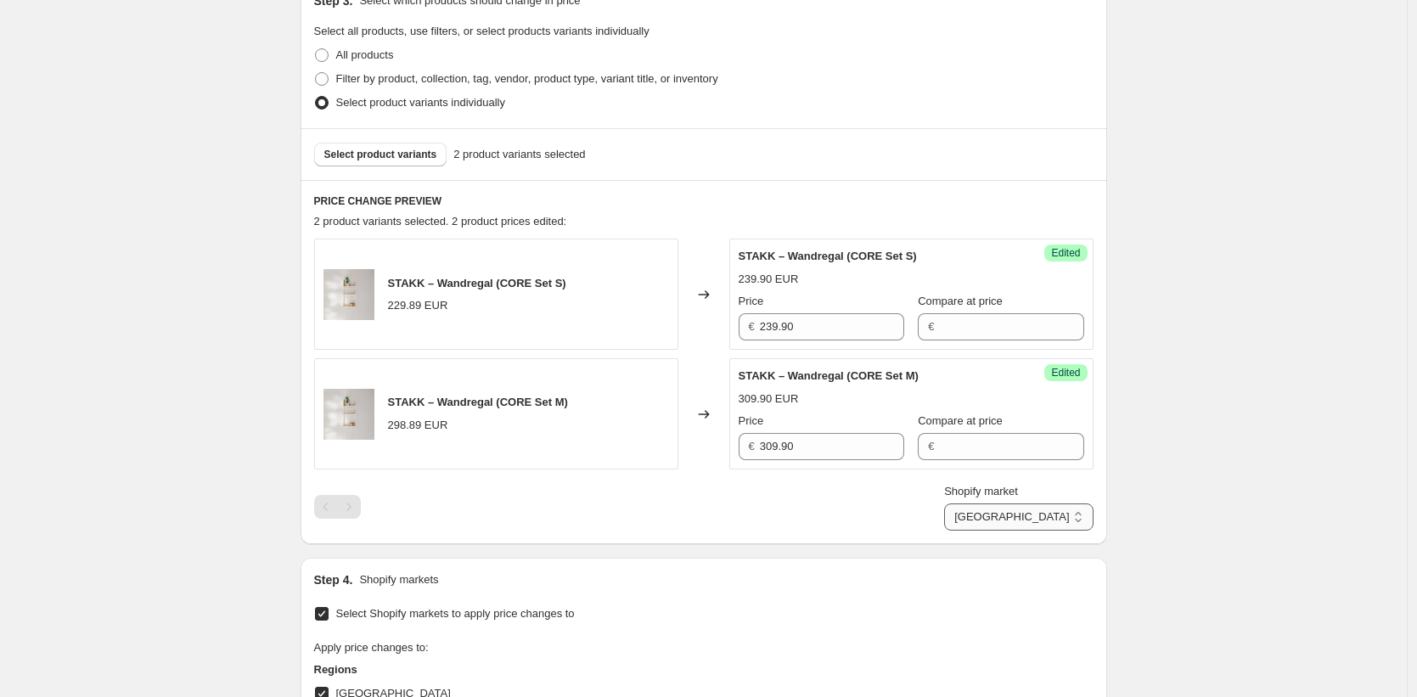
select select "35913924874"
click at [1009, 531] on select "Direct prices [GEOGRAPHIC_DATA] [GEOGRAPHIC_DATA] [GEOGRAPHIC_DATA] [GEOGRAPHIC…" at bounding box center [1018, 517] width 149 height 27
click at [817, 327] on input "219.89" at bounding box center [832, 326] width 144 height 27
click at [817, 326] on input "219.89" at bounding box center [832, 326] width 144 height 27
paste input "39.90"
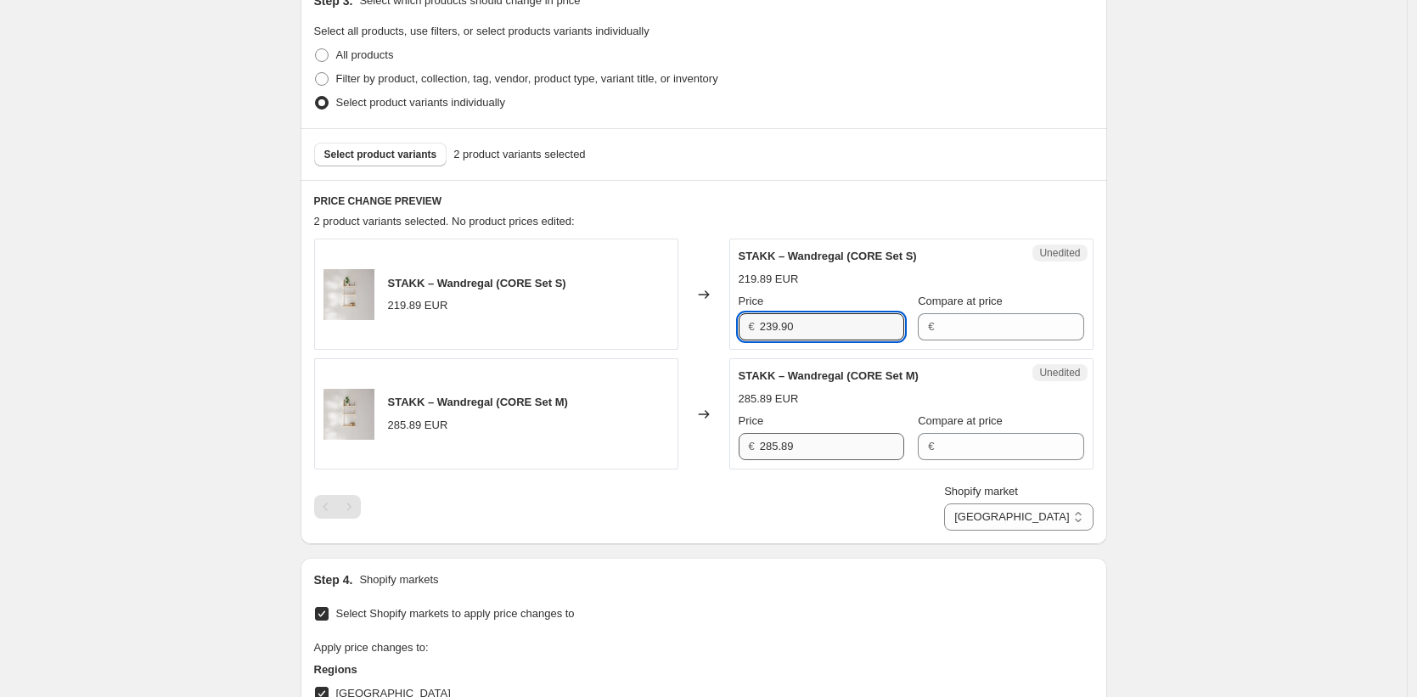
type input "239.90"
click at [814, 445] on input "285.89" at bounding box center [832, 446] width 144 height 27
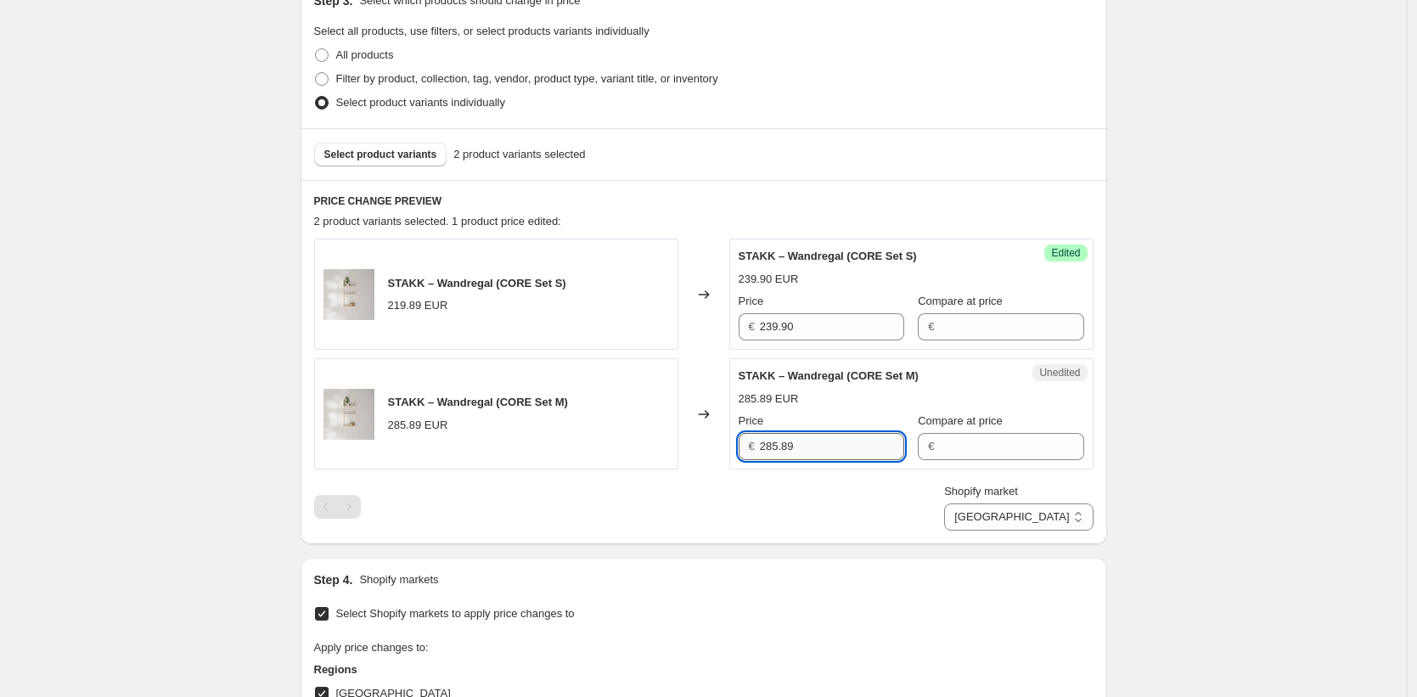
click at [814, 444] on input "285.89" at bounding box center [832, 446] width 144 height 27
type input "309.90"
click at [1233, 482] on div "Create new price [MEDICAL_DATA]. This page is ready Create new price [MEDICAL_D…" at bounding box center [703, 541] width 1407 height 1853
click at [1091, 516] on select "Direct prices [GEOGRAPHIC_DATA] [GEOGRAPHIC_DATA] [GEOGRAPHIC_DATA] [GEOGRAPHIC…" at bounding box center [1018, 517] width 149 height 27
select select "43257594122"
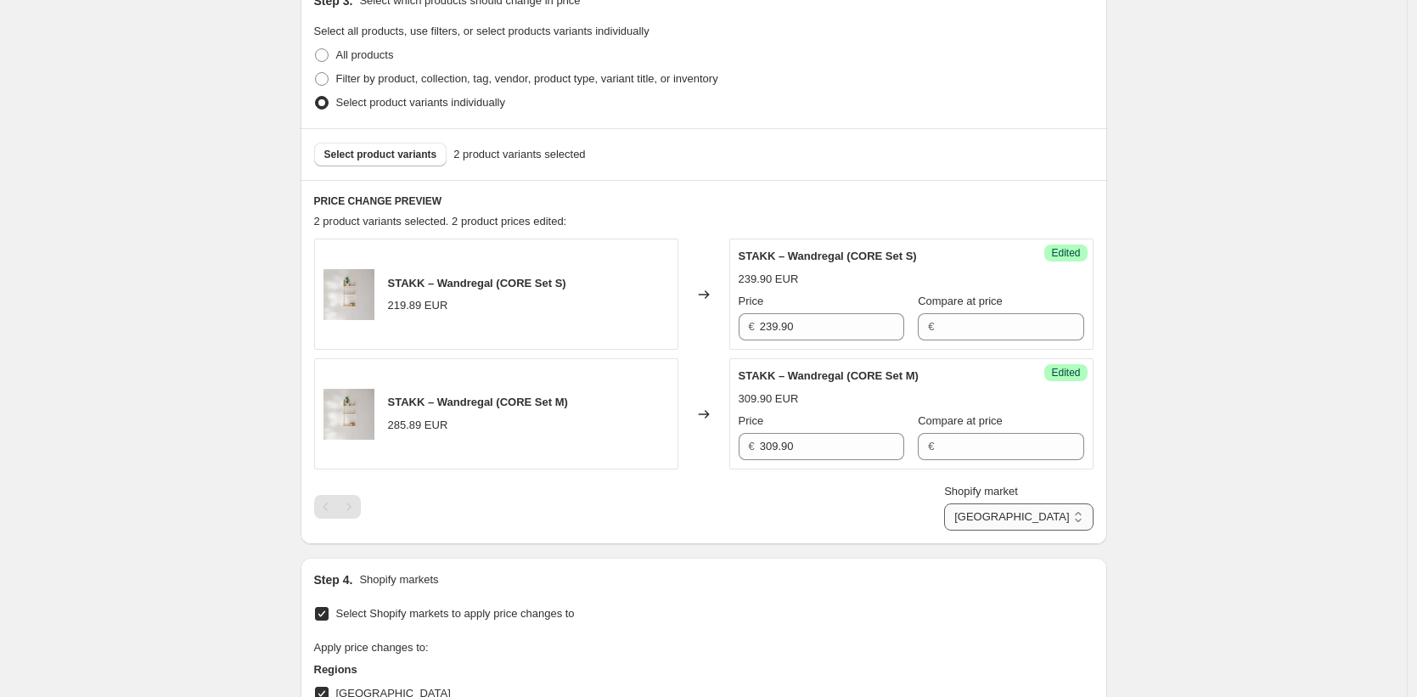
click at [1011, 531] on select "Direct prices [GEOGRAPHIC_DATA] [GEOGRAPHIC_DATA] [GEOGRAPHIC_DATA] [GEOGRAPHIC…" at bounding box center [1018, 517] width 149 height 27
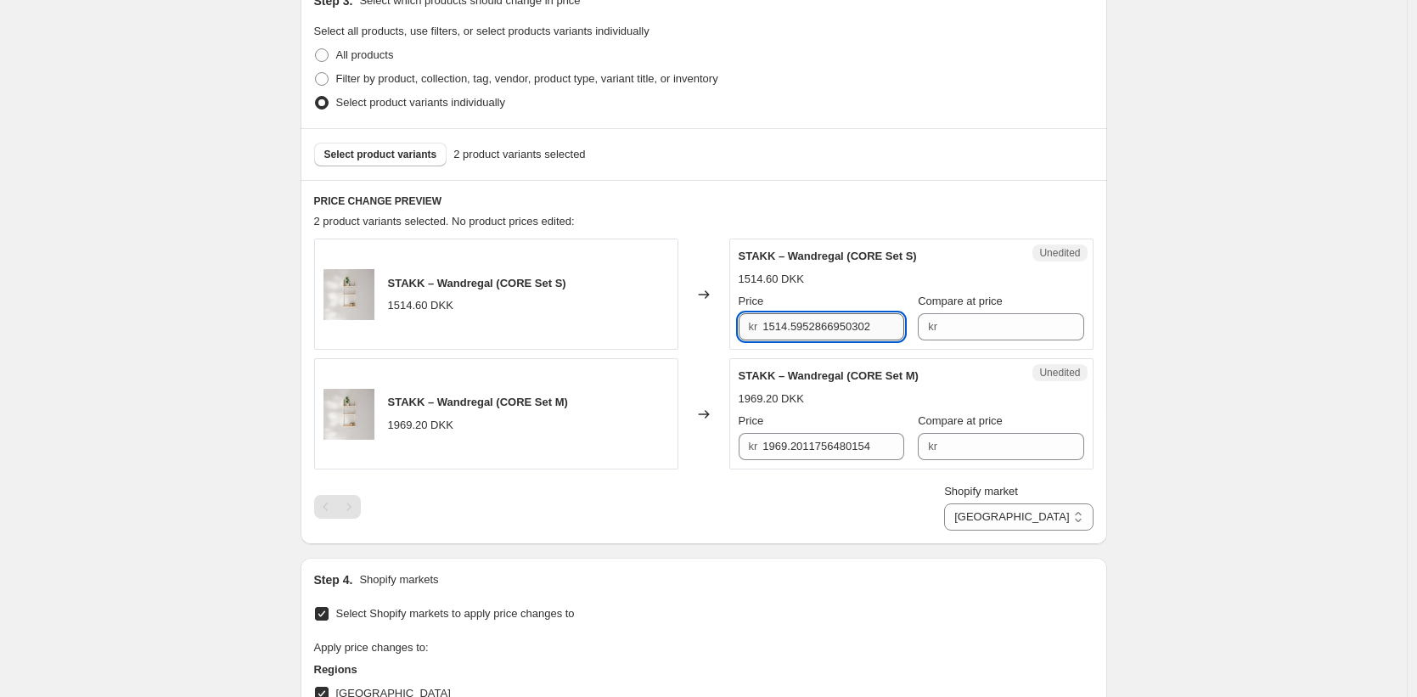
click at [828, 327] on input "1514.5952866950302" at bounding box center [834, 326] width 142 height 27
type input "1869"
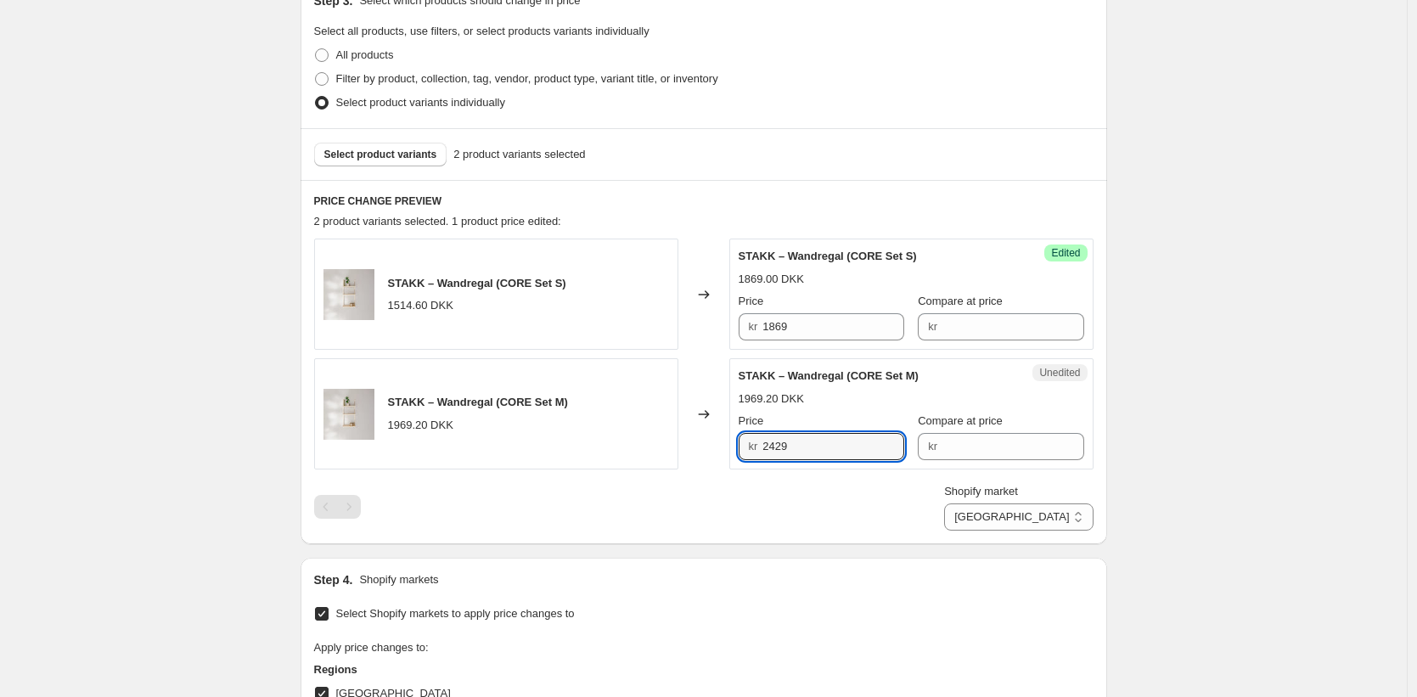
type input "2429"
click at [1065, 511] on select "Direct prices [GEOGRAPHIC_DATA] [GEOGRAPHIC_DATA] [GEOGRAPHIC_DATA] [GEOGRAPHIC…" at bounding box center [1018, 517] width 149 height 27
select select "49252303114"
click at [1011, 531] on select "Direct prices [GEOGRAPHIC_DATA] [GEOGRAPHIC_DATA] [GEOGRAPHIC_DATA] [GEOGRAPHIC…" at bounding box center [1018, 517] width 149 height 27
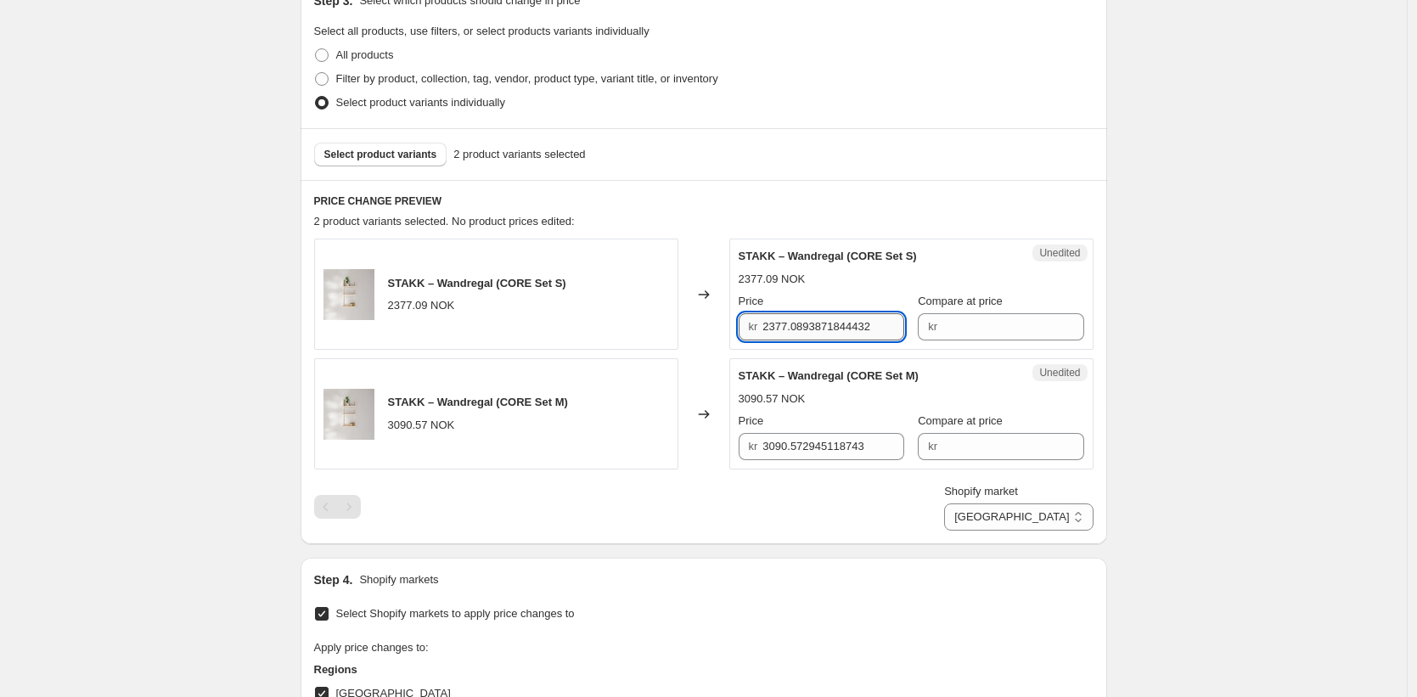
click at [835, 322] on input "2377.0893871844432" at bounding box center [834, 326] width 142 height 27
type input "2989"
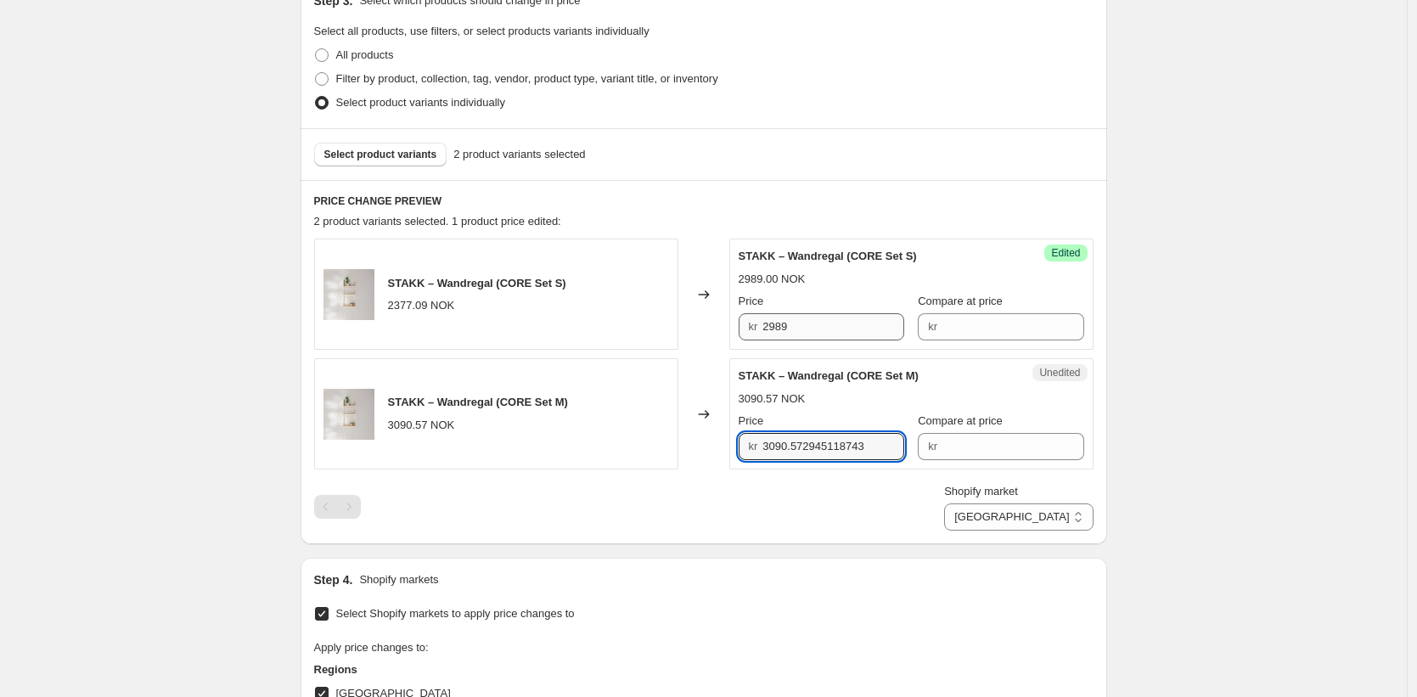
type input "2"
type input "3889"
click at [1128, 378] on div "Create new price [MEDICAL_DATA]. This page is ready Create new price [MEDICAL_D…" at bounding box center [704, 541] width 848 height 1853
click at [1077, 513] on select "Direct prices [GEOGRAPHIC_DATA] [GEOGRAPHIC_DATA] [GEOGRAPHIC_DATA] [GEOGRAPHIC…" at bounding box center [1018, 517] width 149 height 27
select select "44439634186"
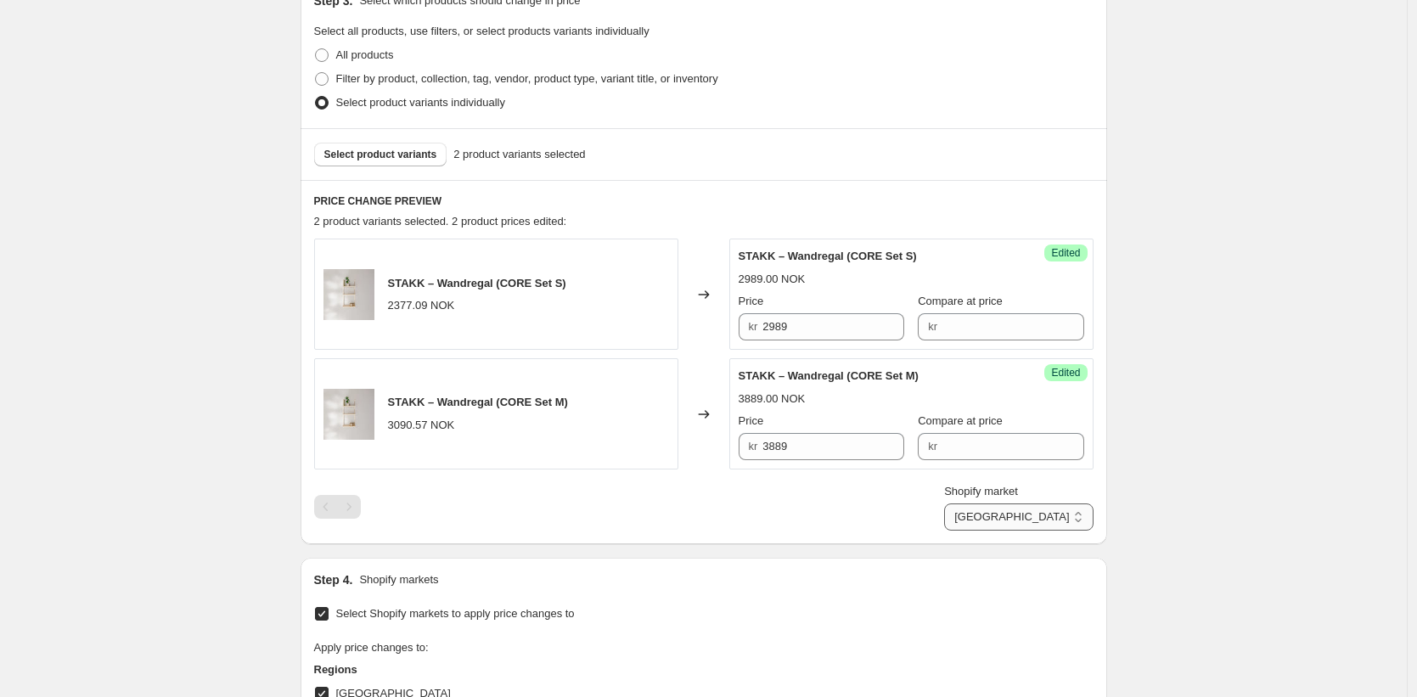
click at [1019, 531] on select "Direct prices [GEOGRAPHIC_DATA] [GEOGRAPHIC_DATA] [GEOGRAPHIC_DATA] [GEOGRAPHIC…" at bounding box center [1018, 517] width 149 height 27
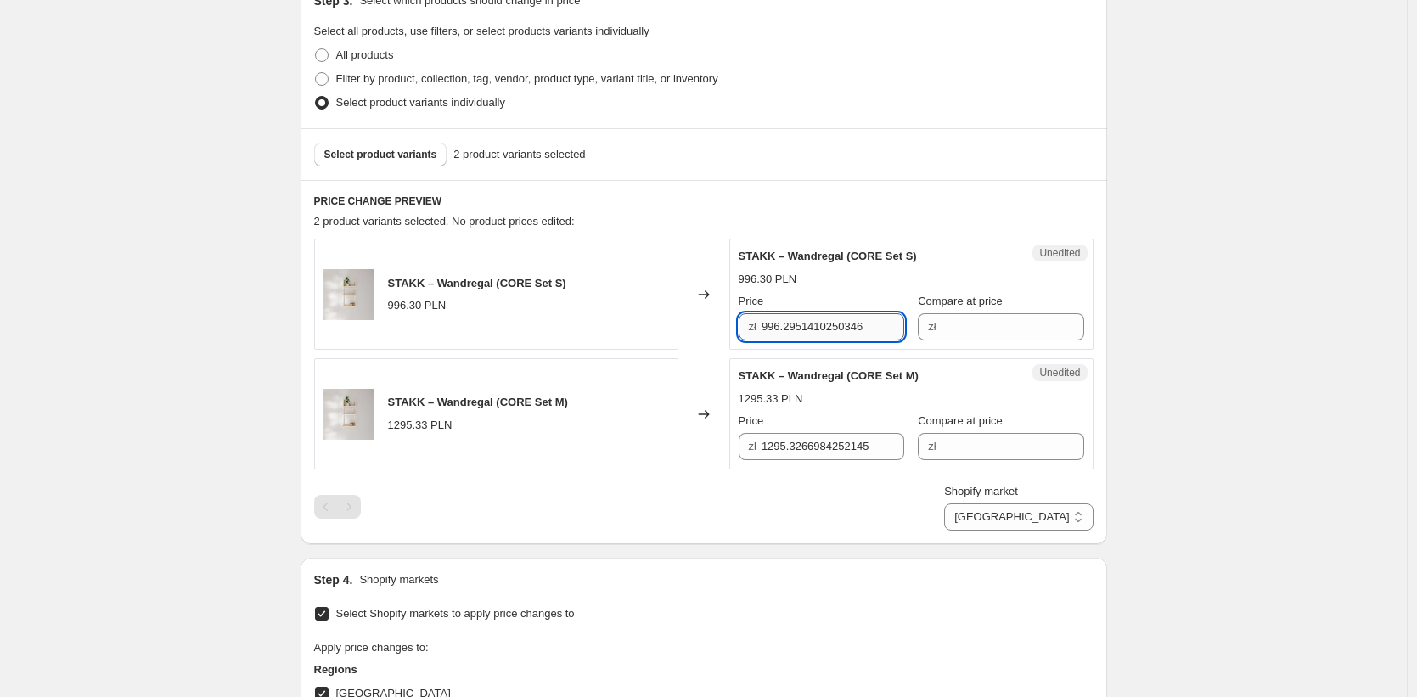
click at [792, 319] on input "996.2951410250346" at bounding box center [833, 326] width 143 height 27
type input "1059.90"
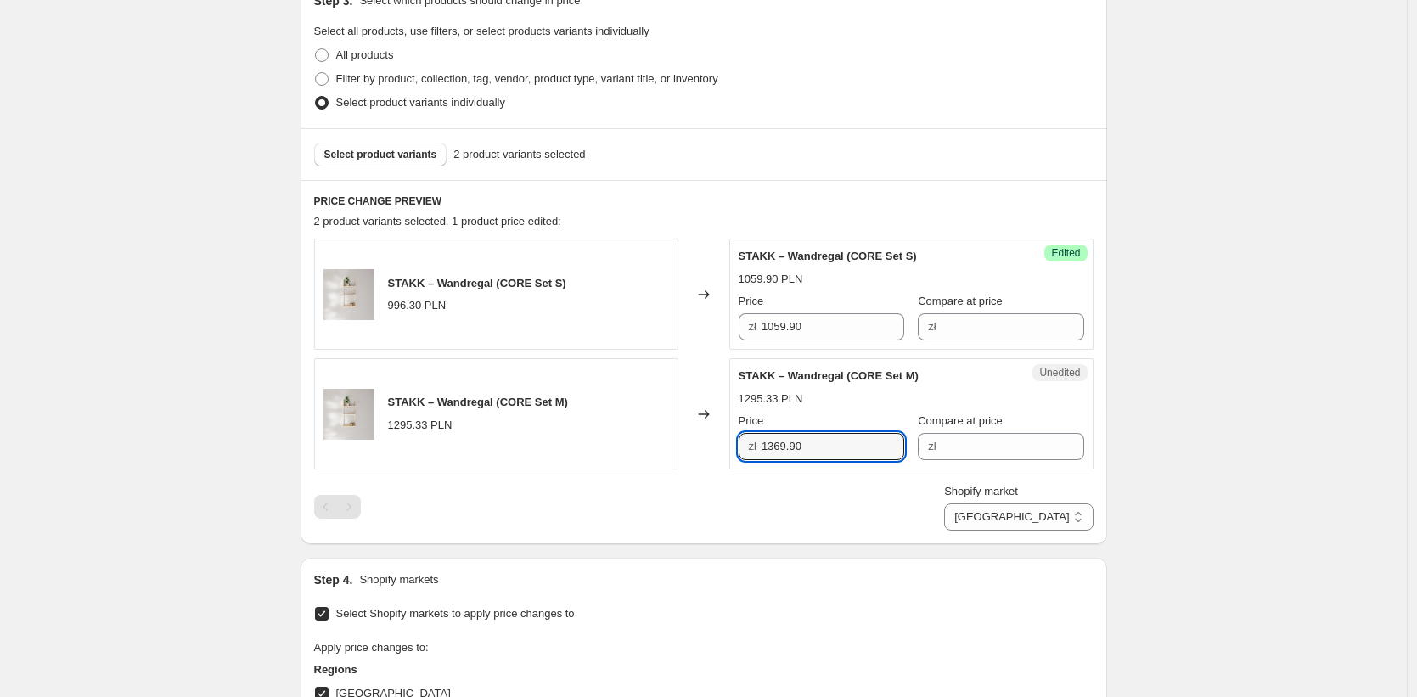
type input "1369.90"
click at [1228, 439] on div "Create new price [MEDICAL_DATA]. This page is ready Create new price [MEDICAL_D…" at bounding box center [703, 541] width 1407 height 1853
click at [1067, 521] on select "Direct prices [GEOGRAPHIC_DATA] [GEOGRAPHIC_DATA] [GEOGRAPHIC_DATA] [GEOGRAPHIC…" at bounding box center [1018, 517] width 149 height 27
select select "49257611530"
click at [1012, 531] on select "Direct prices [GEOGRAPHIC_DATA] [GEOGRAPHIC_DATA] [GEOGRAPHIC_DATA] [GEOGRAPHIC…" at bounding box center [1018, 517] width 149 height 27
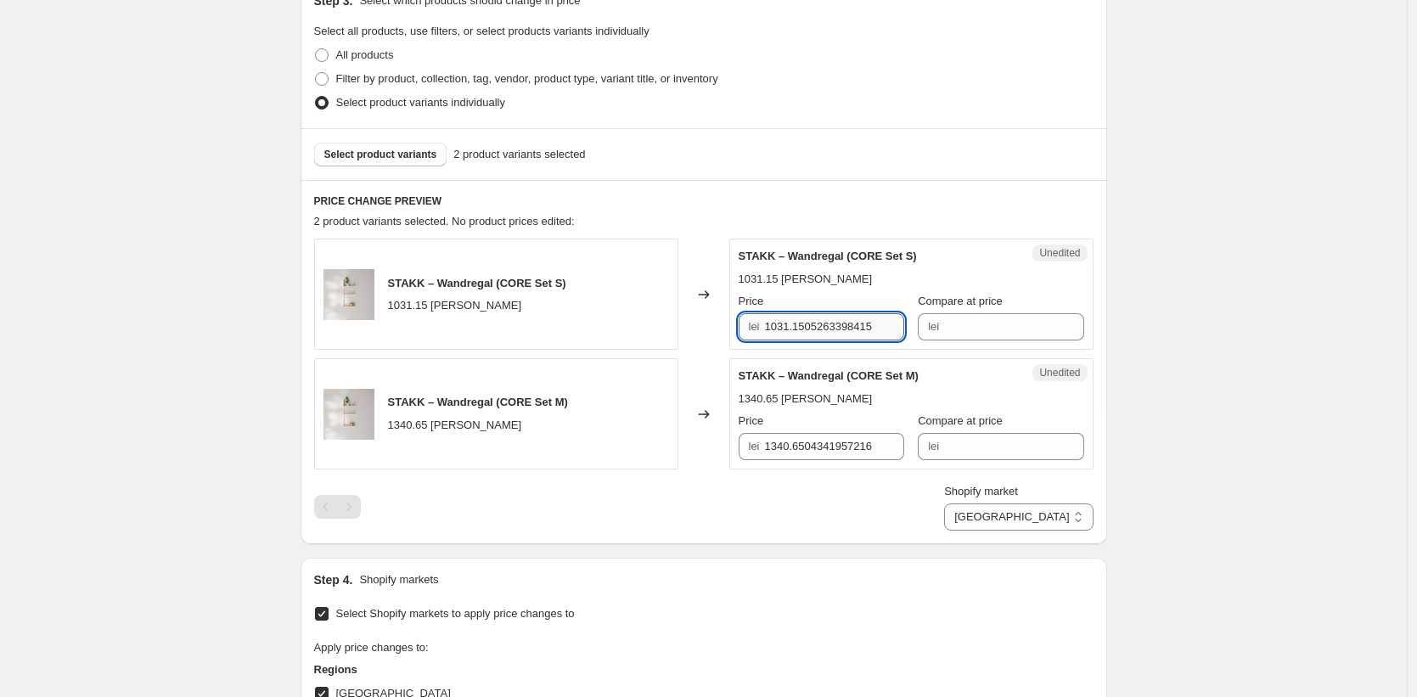
click at [868, 326] on input "1031.1505263398415" at bounding box center [834, 326] width 139 height 27
type input "1169"
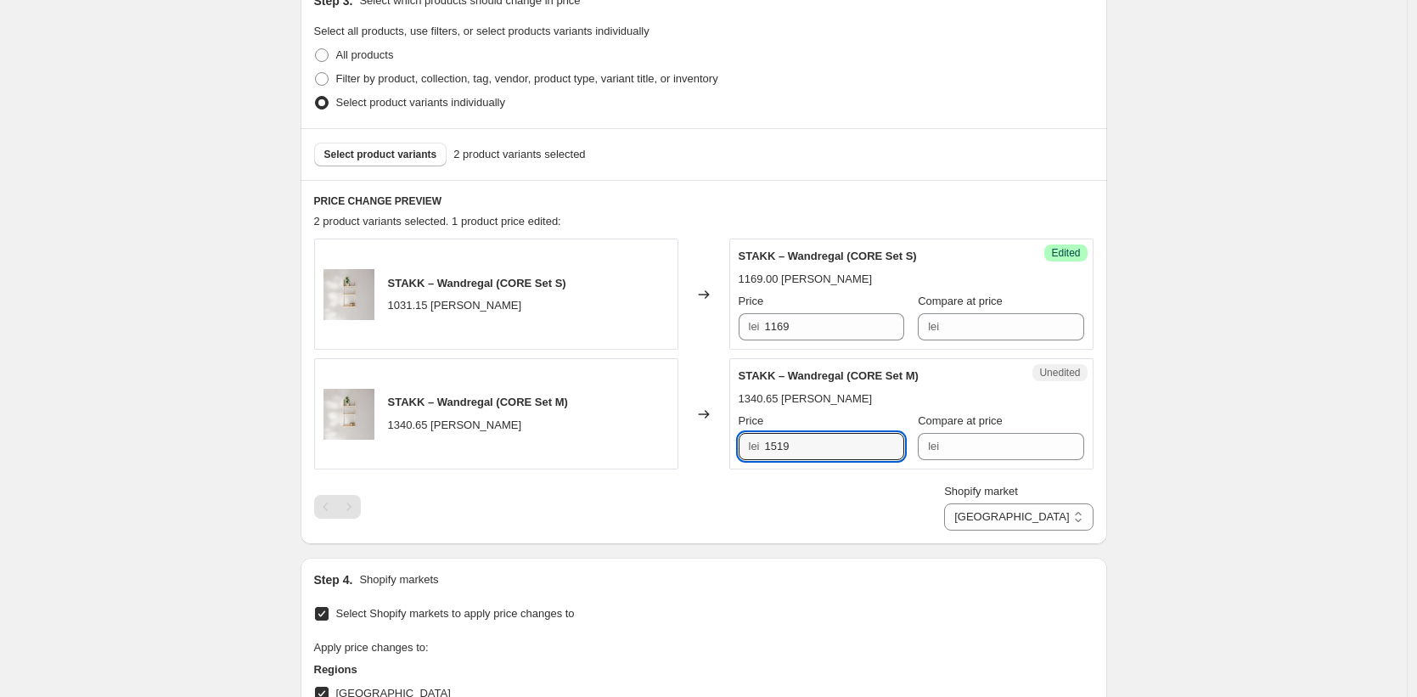
type input "1519"
click at [1303, 378] on div "Create new price [MEDICAL_DATA]. This page is ready Create new price [MEDICAL_D…" at bounding box center [703, 541] width 1407 height 1853
click at [1078, 508] on select "Direct prices [GEOGRAPHIC_DATA] [GEOGRAPHIC_DATA] [GEOGRAPHIC_DATA] [GEOGRAPHIC…" at bounding box center [1018, 517] width 149 height 27
select select "49255907594"
click at [1010, 531] on select "Direct prices [GEOGRAPHIC_DATA] [GEOGRAPHIC_DATA] [GEOGRAPHIC_DATA] [GEOGRAPHIC…" at bounding box center [1018, 517] width 149 height 27
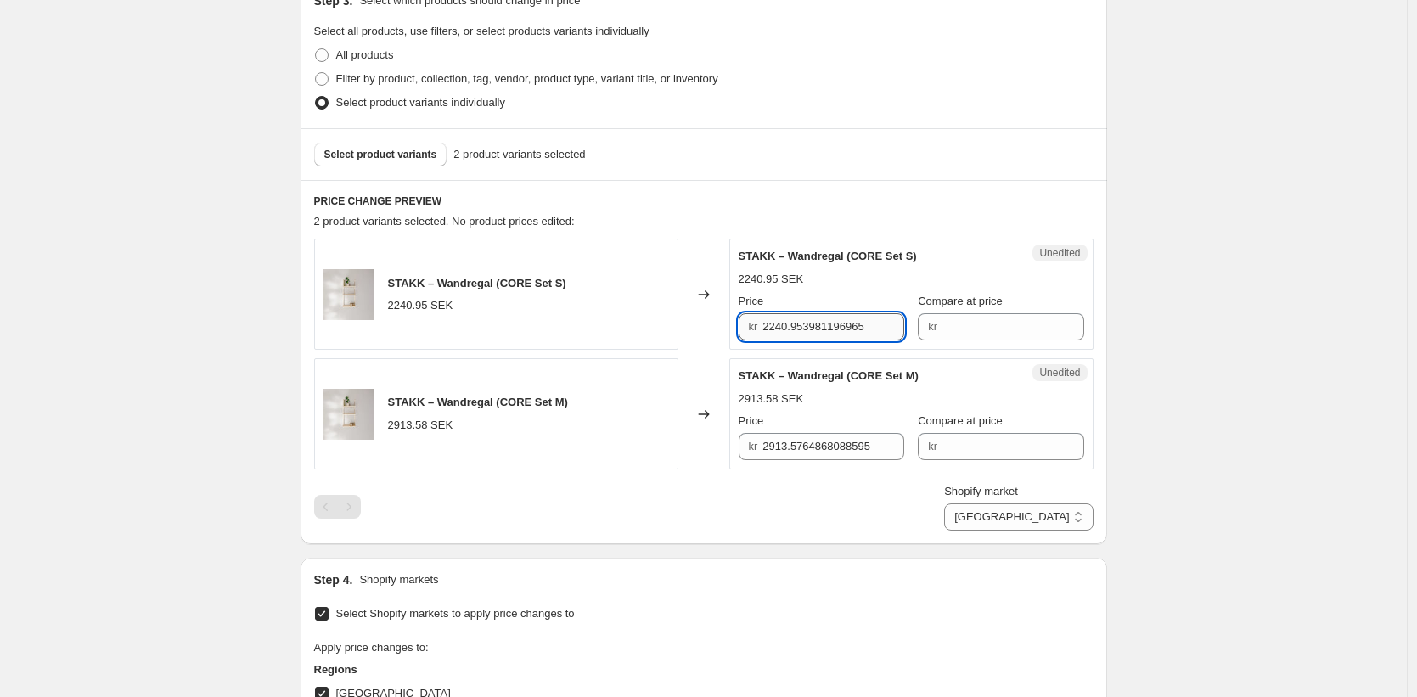
click at [839, 330] on input "2240.953981196965" at bounding box center [834, 326] width 142 height 27
type input "2879"
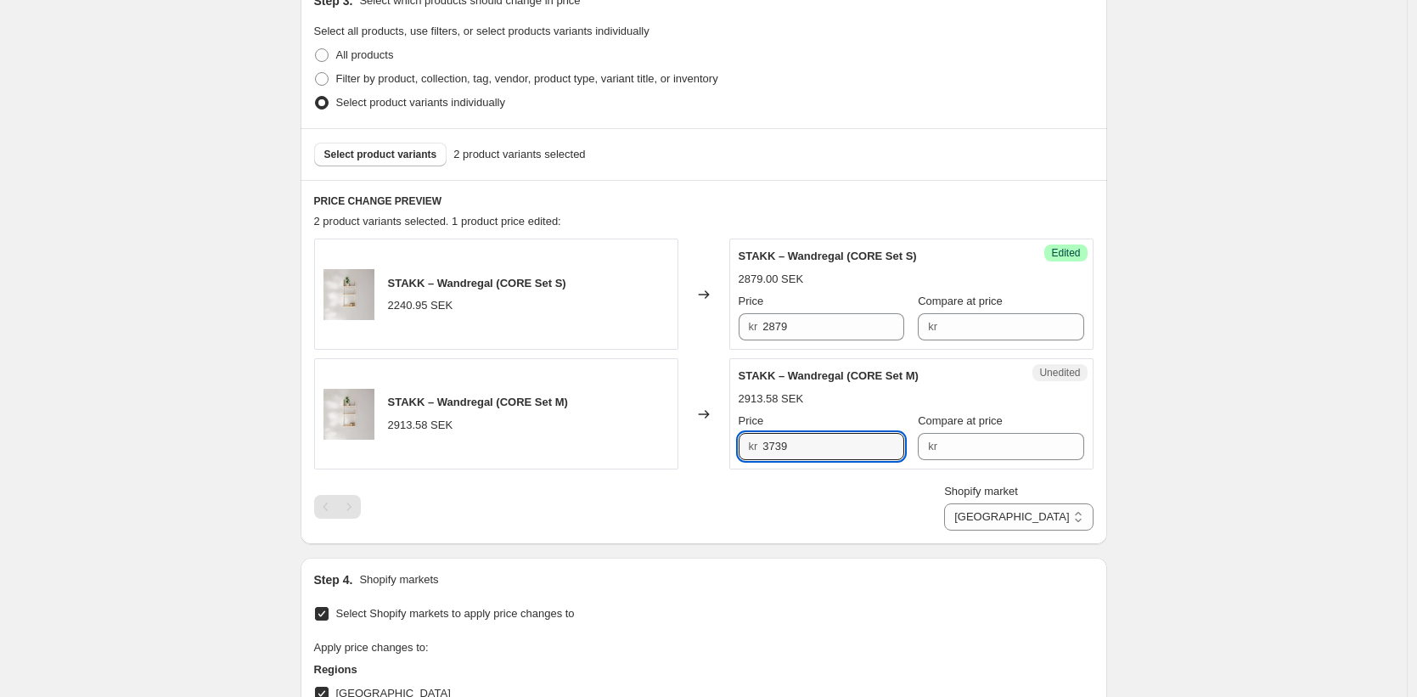
type input "3739"
click at [1265, 399] on div "Create new price [MEDICAL_DATA]. This page is ready Create new price [MEDICAL_D…" at bounding box center [703, 541] width 1407 height 1853
click at [1057, 522] on select "Direct prices [GEOGRAPHIC_DATA] [GEOGRAPHIC_DATA] [GEOGRAPHIC_DATA] [GEOGRAPHIC…" at bounding box center [1018, 517] width 149 height 27
select select "520224822"
click at [1019, 531] on select "Direct prices [GEOGRAPHIC_DATA] [GEOGRAPHIC_DATA] [GEOGRAPHIC_DATA] [GEOGRAPHIC…" at bounding box center [1018, 517] width 149 height 27
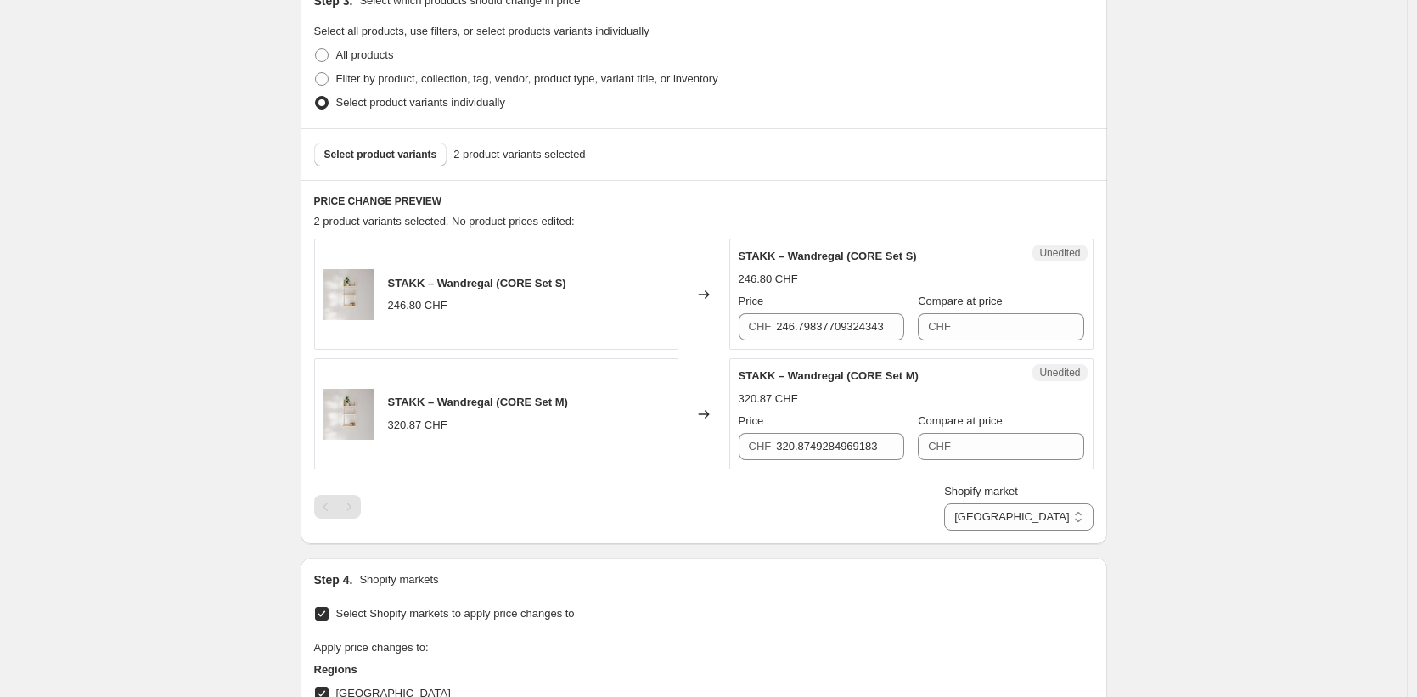
click at [777, 327] on div "CHF 246.79837709324343" at bounding box center [822, 326] width 166 height 27
click at [778, 327] on div "CHF 246.79837709324343" at bounding box center [822, 326] width 166 height 27
click at [803, 330] on input "246.79837709324343" at bounding box center [840, 326] width 128 height 27
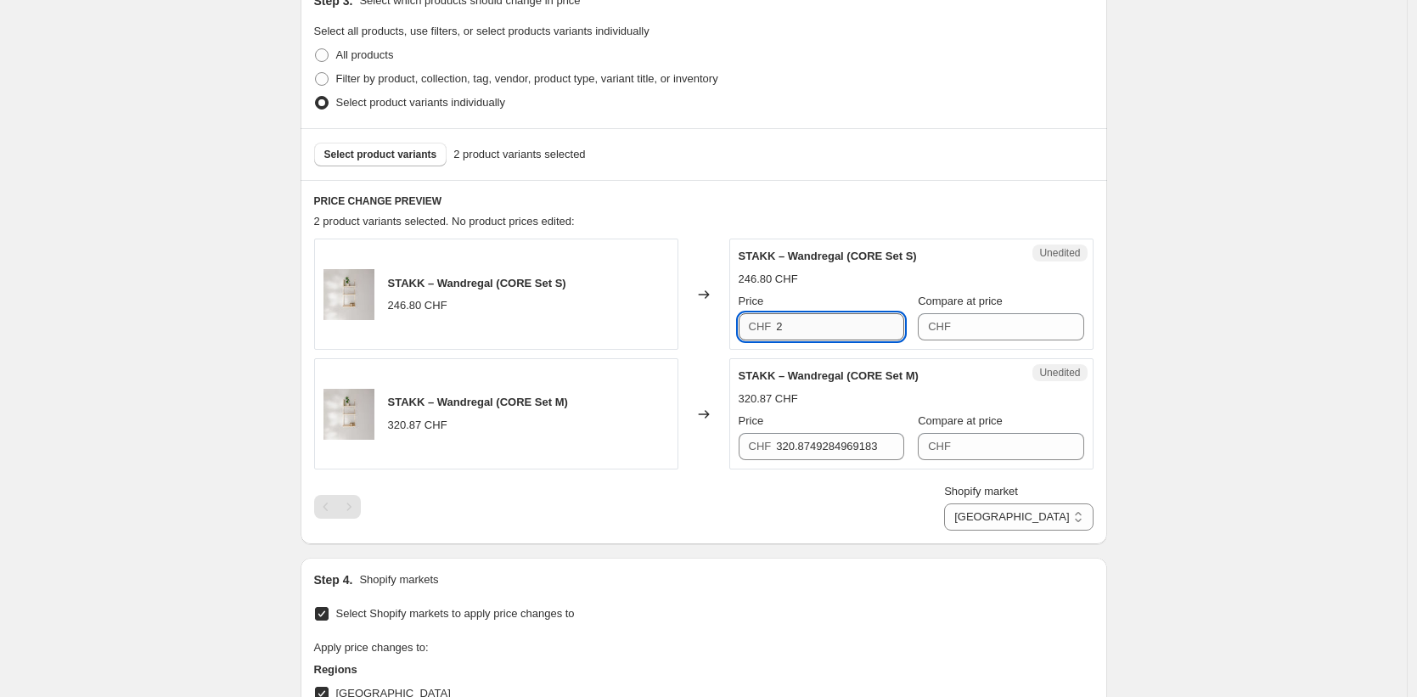
scroll to position [0, 0]
type input "229.90"
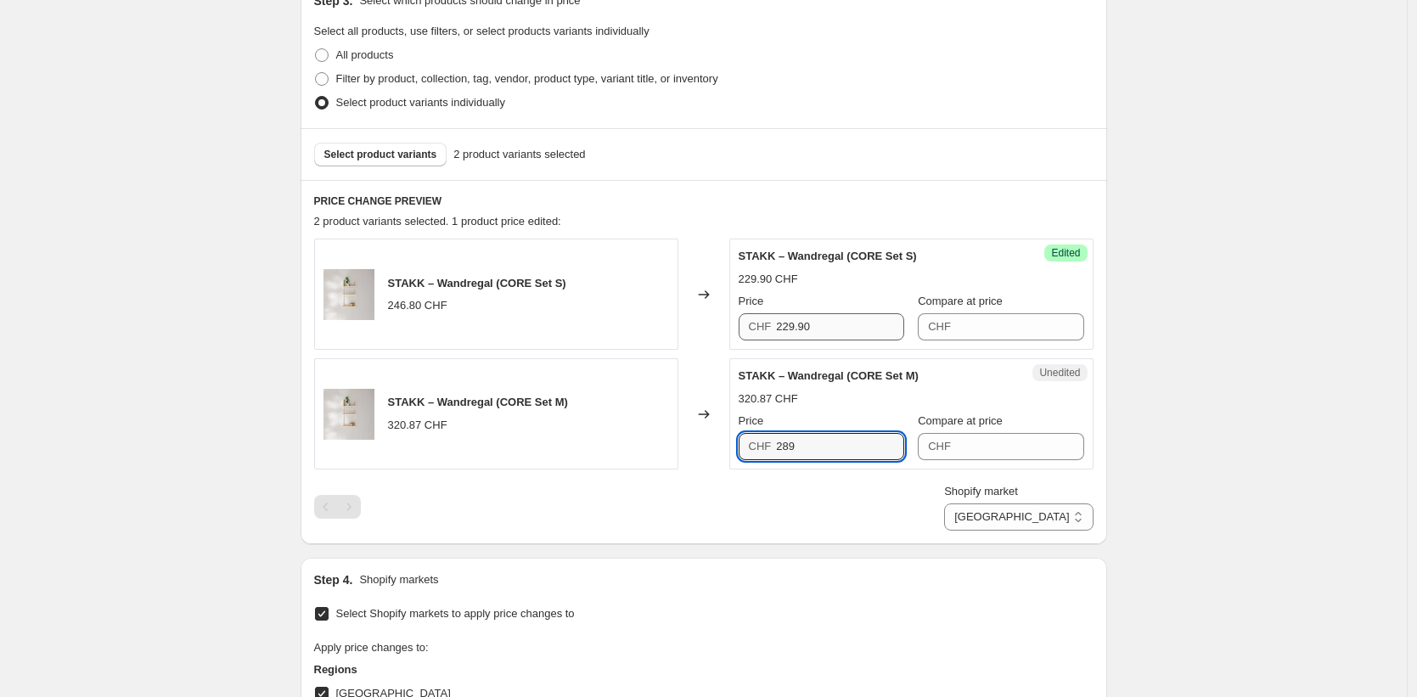
type input "289"
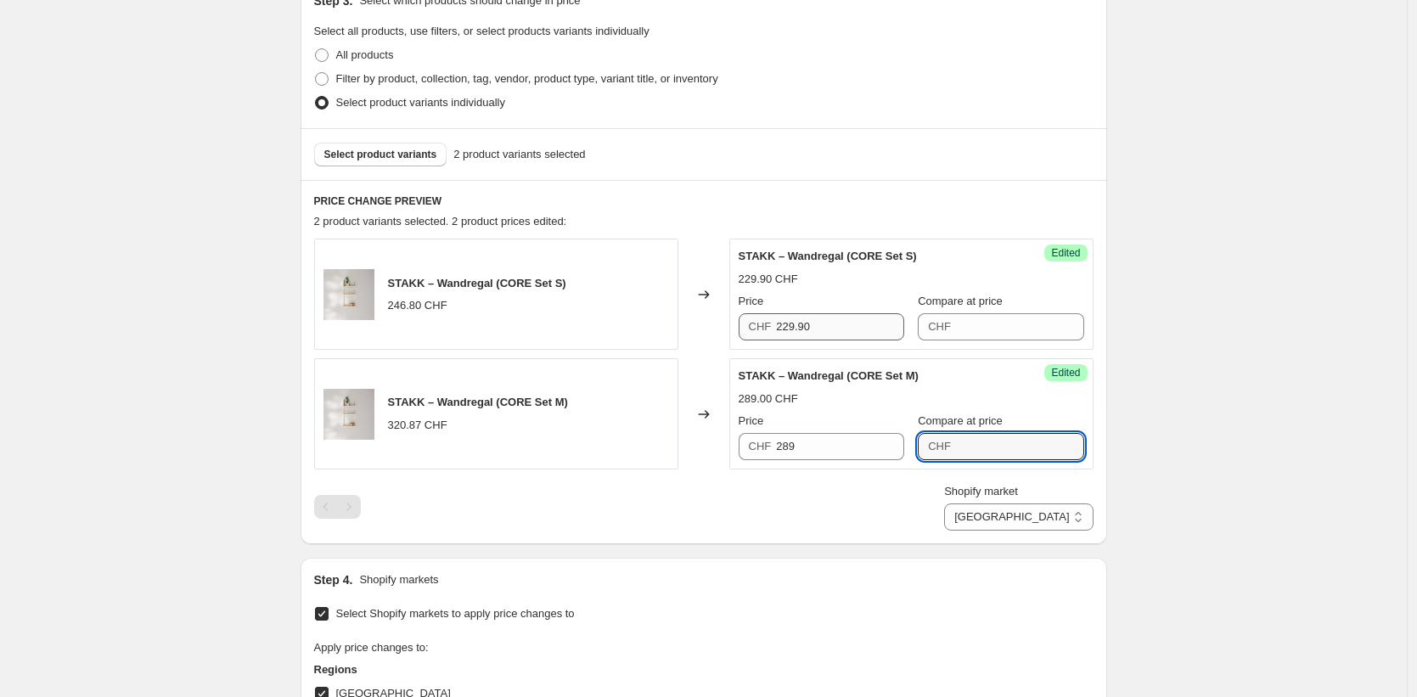
type input "9"
click at [875, 454] on input "289" at bounding box center [840, 446] width 128 height 27
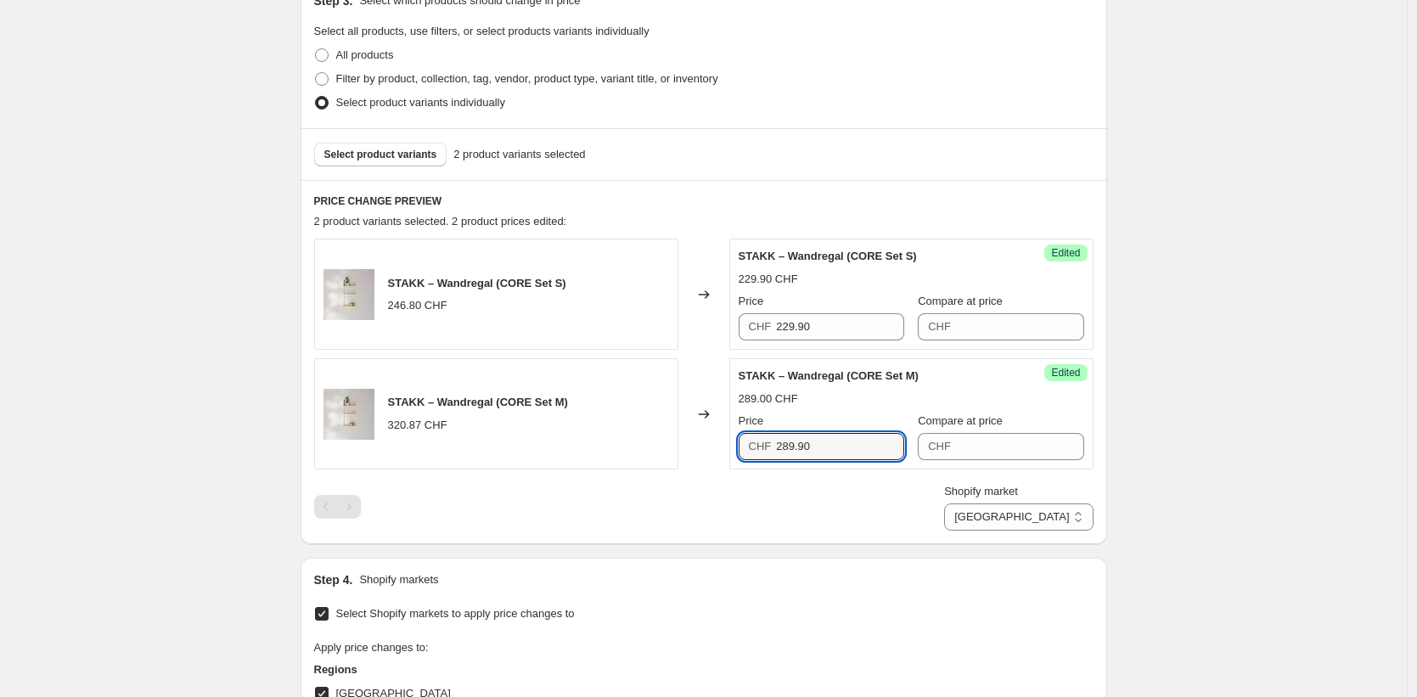
click at [1236, 480] on div "Create new price [MEDICAL_DATA]. This page is ready Create new price [MEDICAL_D…" at bounding box center [703, 541] width 1407 height 1853
click at [789, 446] on input "289.90" at bounding box center [840, 446] width 128 height 27
type input "299.90"
click at [1186, 475] on div "Create new price [MEDICAL_DATA]. This page is ready Create new price [MEDICAL_D…" at bounding box center [703, 541] width 1407 height 1853
click at [1057, 515] on select "Direct prices [GEOGRAPHIC_DATA] [GEOGRAPHIC_DATA] [GEOGRAPHIC_DATA] [GEOGRAPHIC…" at bounding box center [1018, 517] width 149 height 27
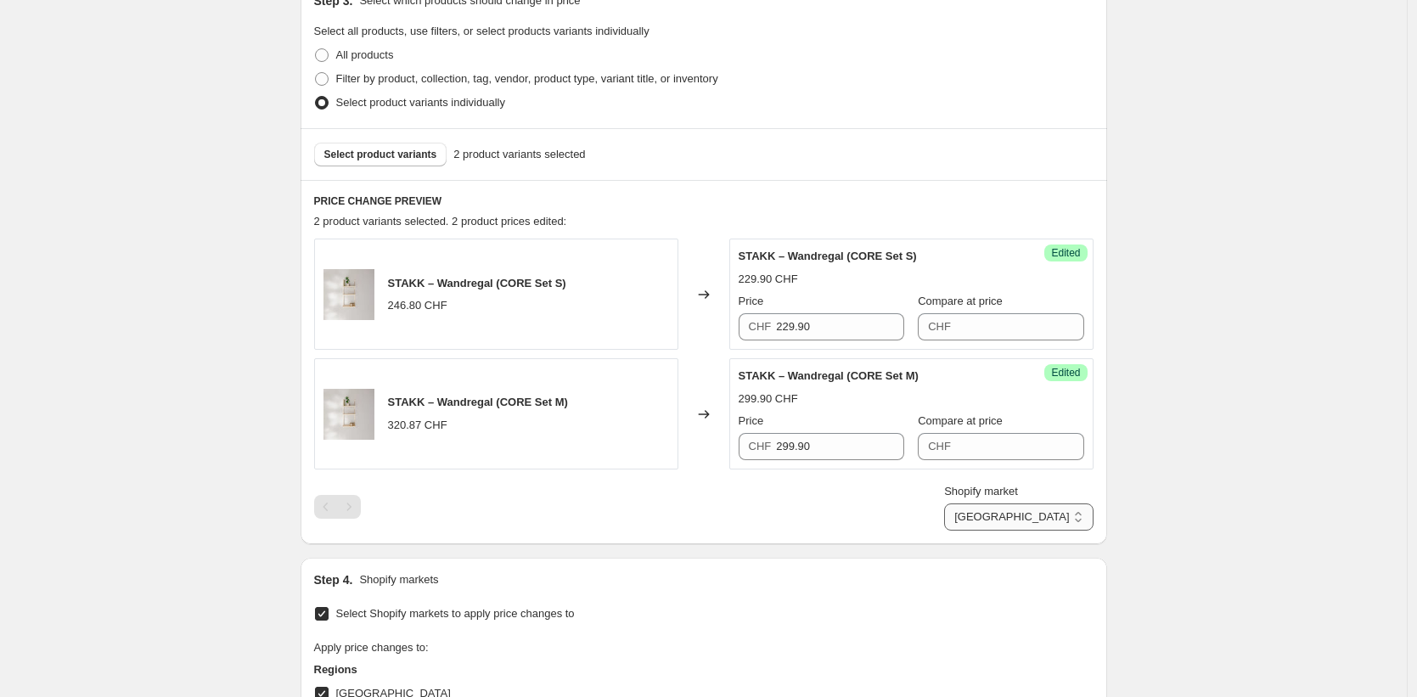
select select "35913990410"
click at [947, 531] on select "Direct prices [GEOGRAPHIC_DATA] [GEOGRAPHIC_DATA] [GEOGRAPHIC_DATA] [GEOGRAPHIC…" at bounding box center [1018, 517] width 149 height 27
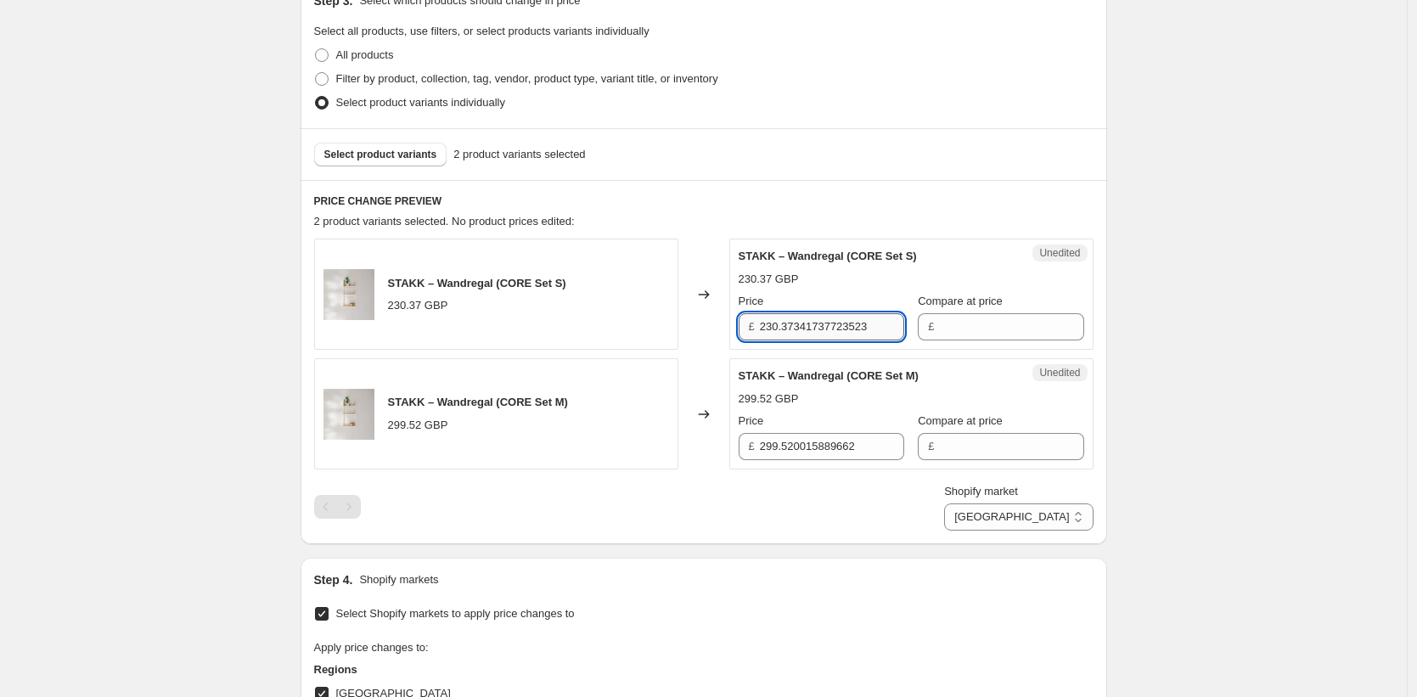
click at [820, 330] on input "230.37341737723523" at bounding box center [832, 326] width 144 height 27
type input "229.90"
click at [809, 446] on input "299.520015889662" at bounding box center [832, 446] width 144 height 27
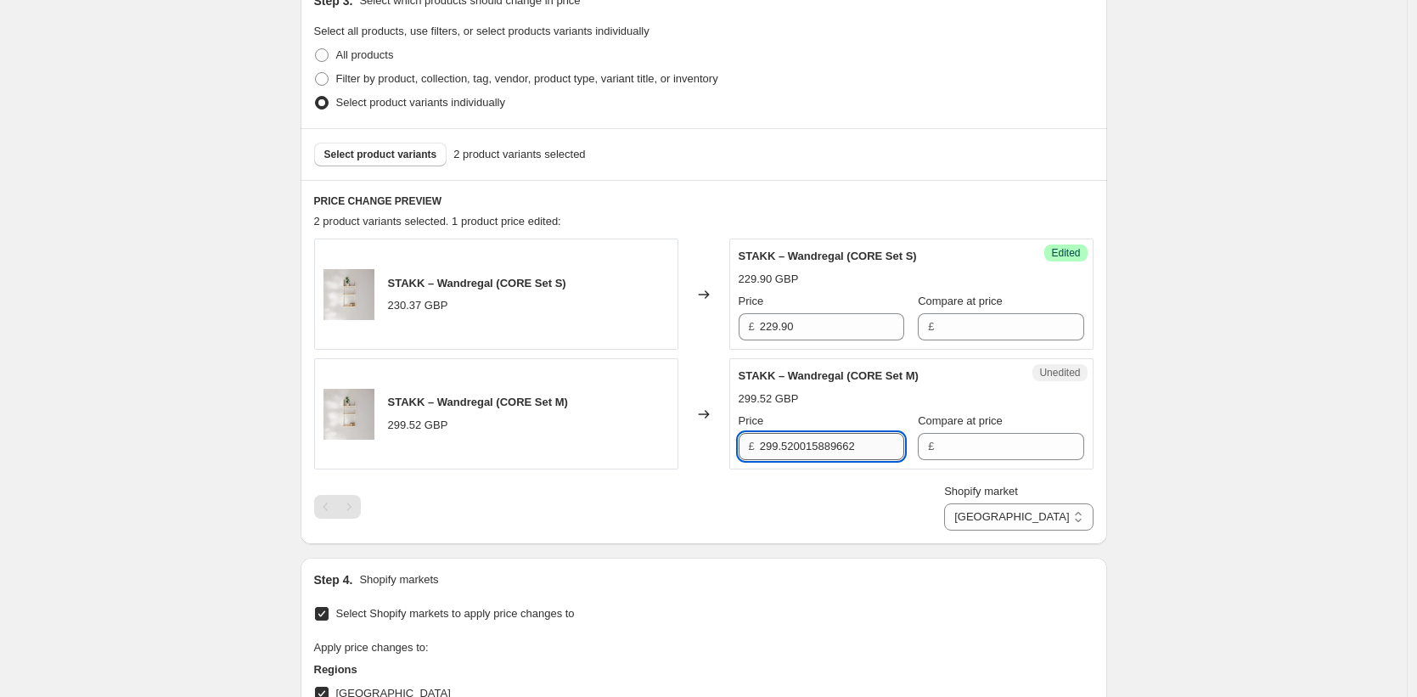
click at [809, 446] on input "299.520015889662" at bounding box center [832, 446] width 144 height 27
type input "289.90"
drag, startPoint x: 1256, startPoint y: 424, endPoint x: 1214, endPoint y: 450, distance: 50.0
click at [1256, 424] on div "Create new price [MEDICAL_DATA]. This page is ready Create new price [MEDICAL_D…" at bounding box center [703, 541] width 1407 height 1853
click at [1027, 526] on select "Direct prices [GEOGRAPHIC_DATA] [GEOGRAPHIC_DATA] [GEOGRAPHIC_DATA] [GEOGRAPHIC…" at bounding box center [1018, 517] width 149 height 27
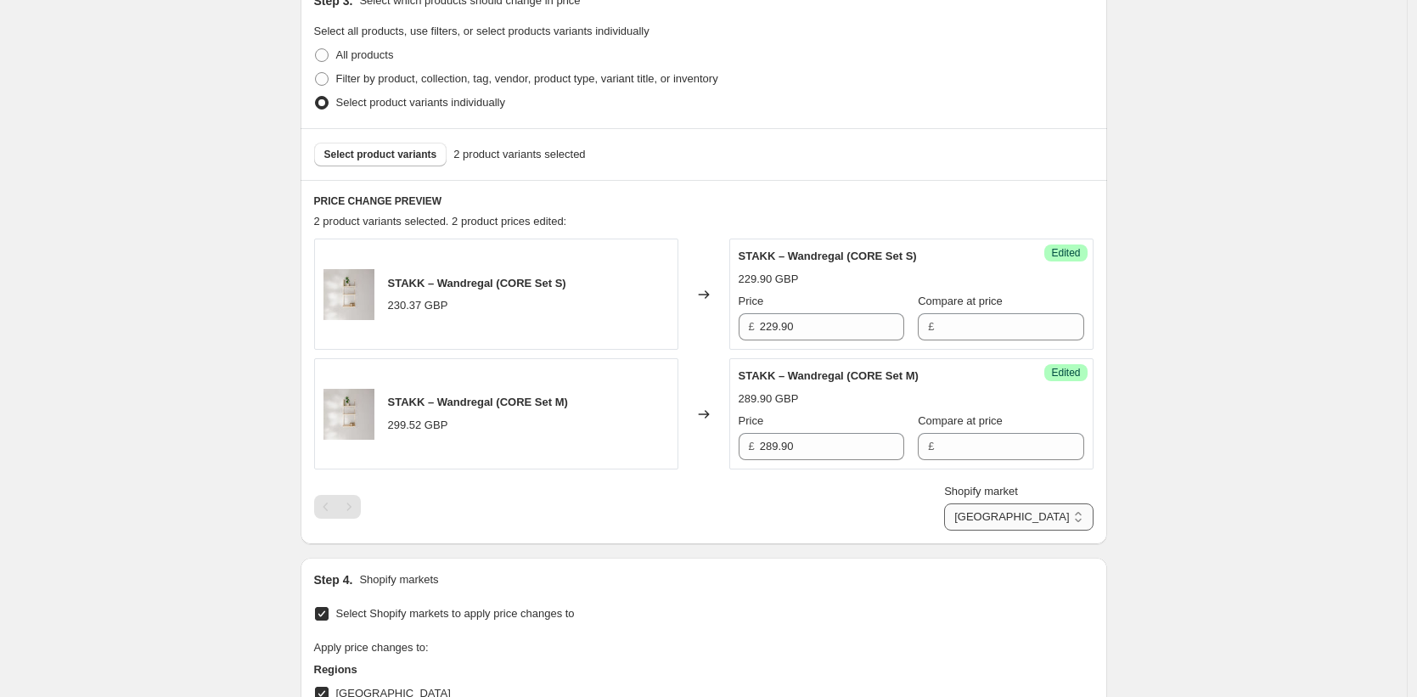
select select "49252368650"
click at [944, 531] on select "Direct prices [GEOGRAPHIC_DATA] [GEOGRAPHIC_DATA] [GEOGRAPHIC_DATA] [GEOGRAPHIC…" at bounding box center [1018, 517] width 149 height 27
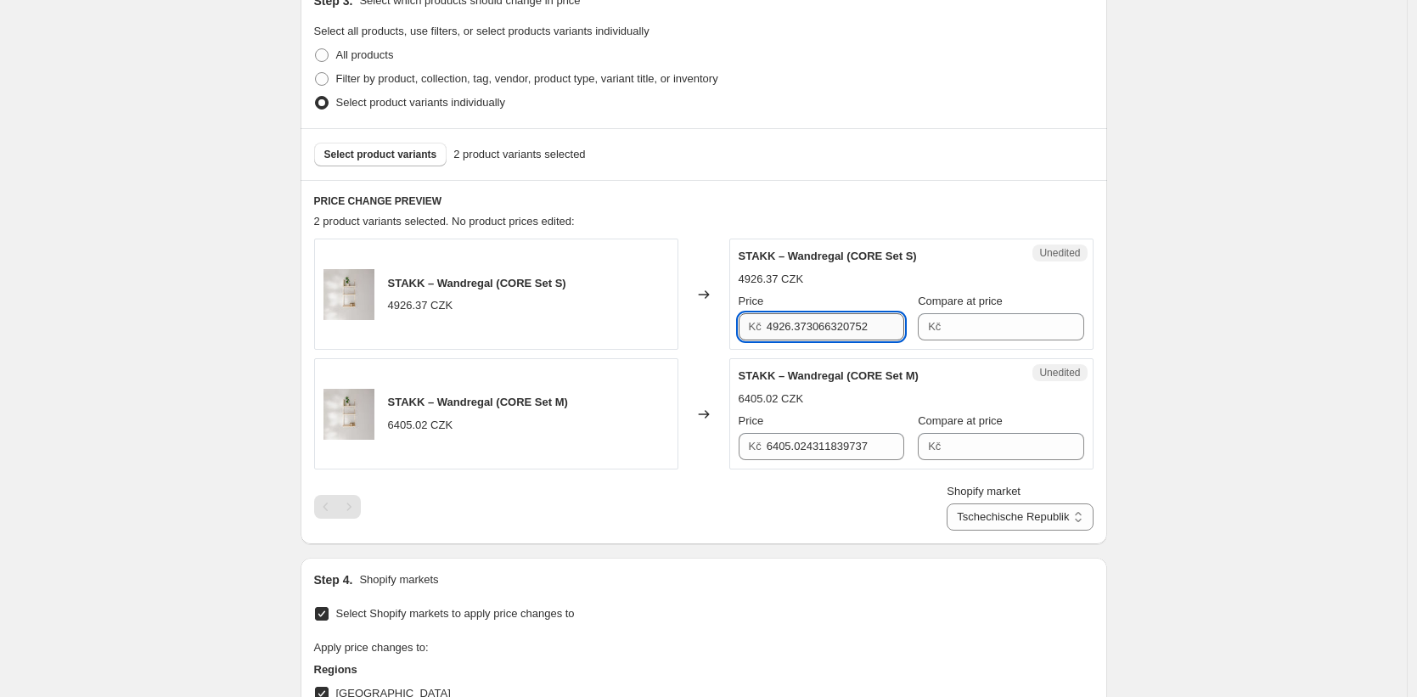
click at [807, 327] on input "4926.373066320752" at bounding box center [836, 326] width 138 height 27
type input "6049"
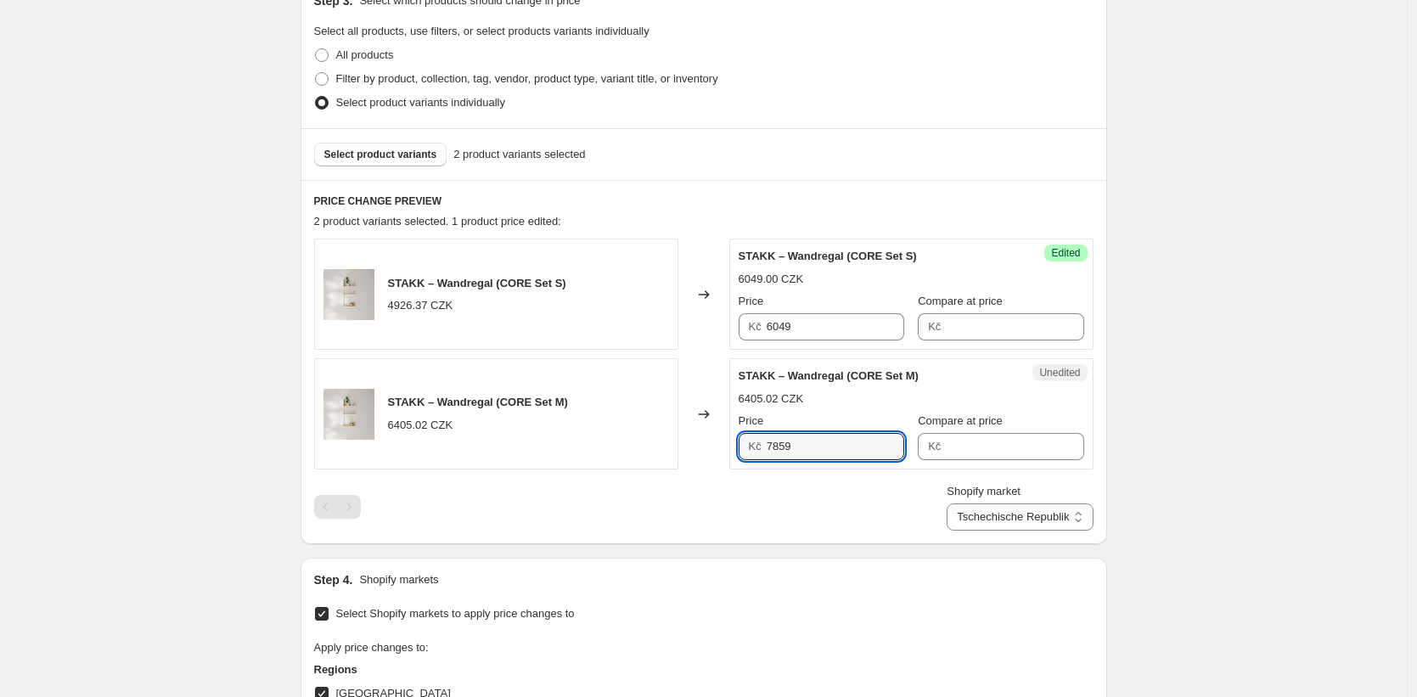
type input "7859"
click at [1220, 335] on div "Create new price [MEDICAL_DATA]. This page is ready Create new price [MEDICAL_D…" at bounding box center [703, 541] width 1407 height 1853
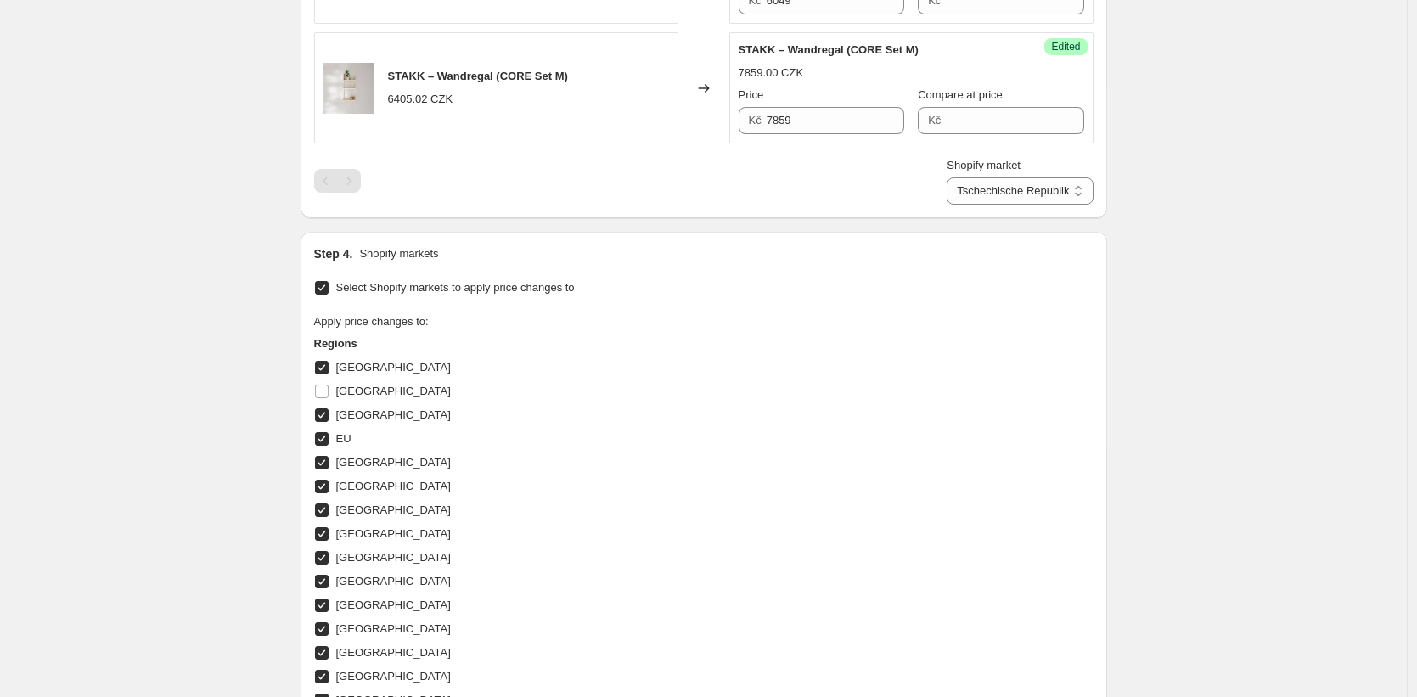
scroll to position [1156, 0]
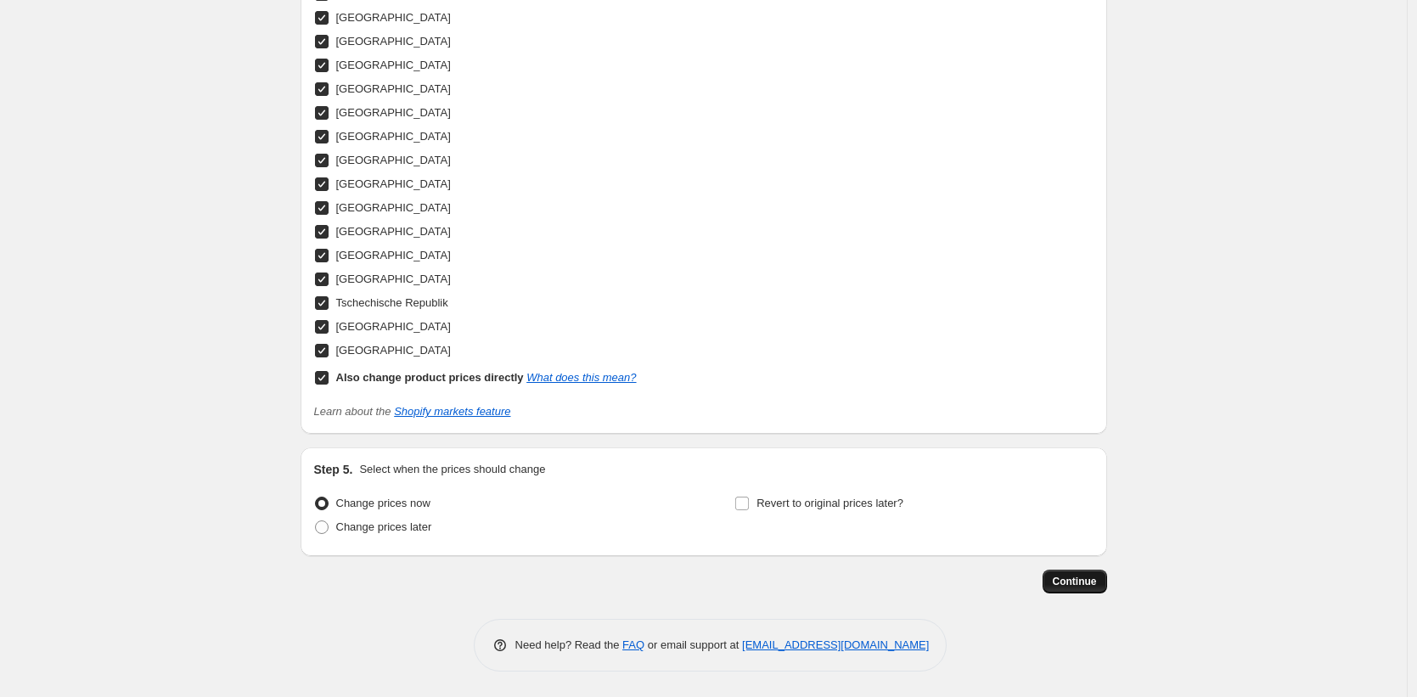
click at [1080, 579] on span "Continue" at bounding box center [1075, 582] width 44 height 14
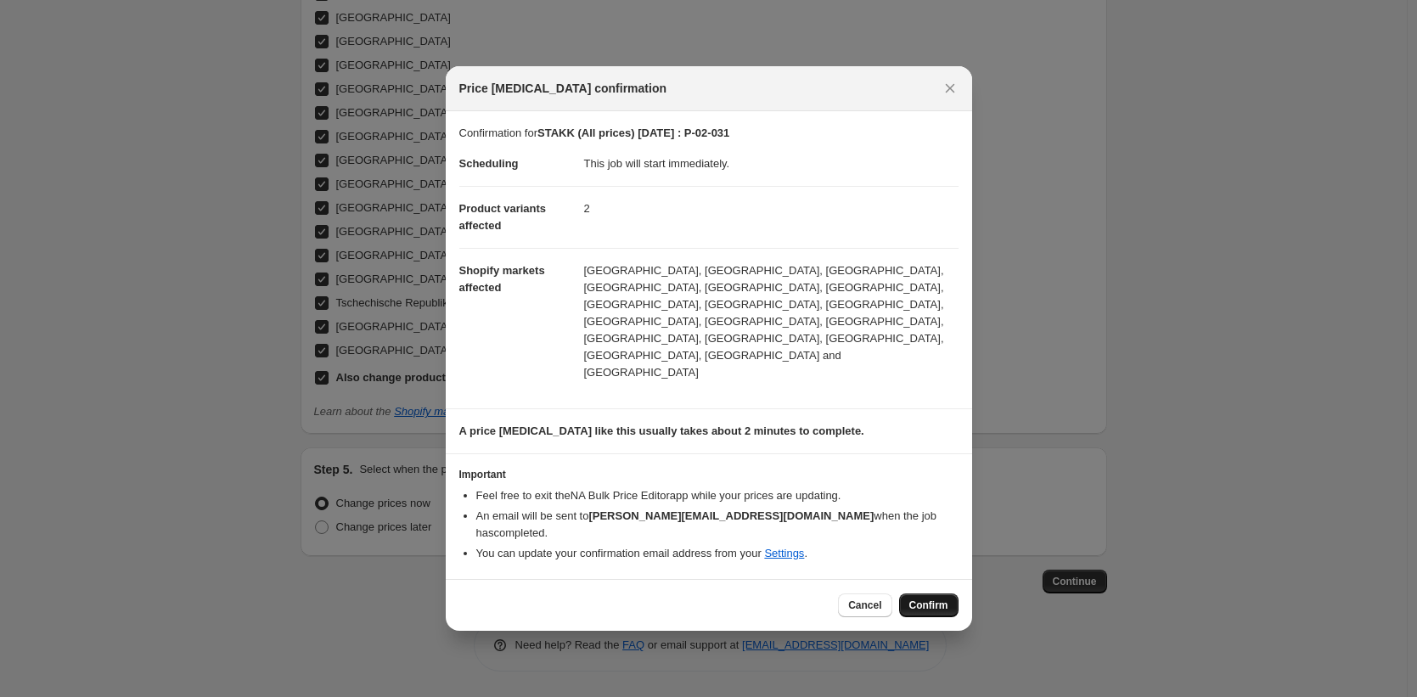
click at [927, 594] on button "Confirm" at bounding box center [928, 606] width 59 height 24
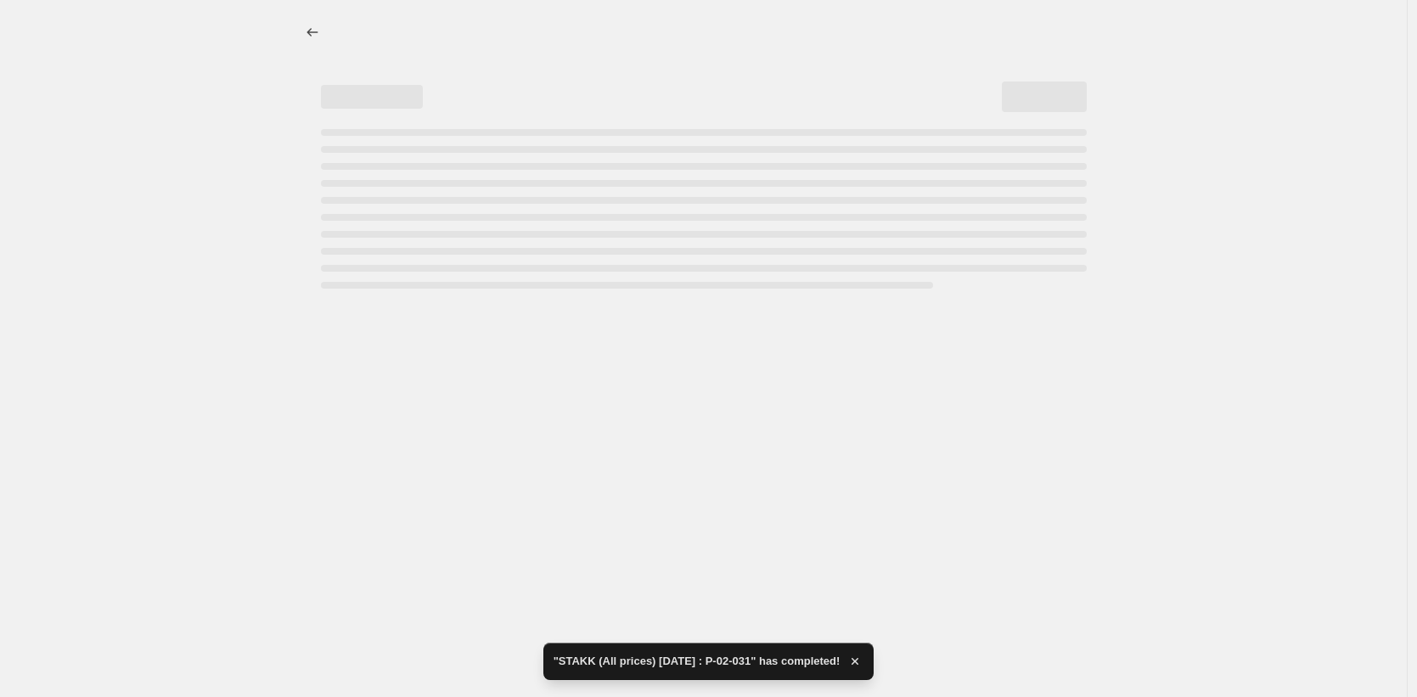
select select "49252368650"
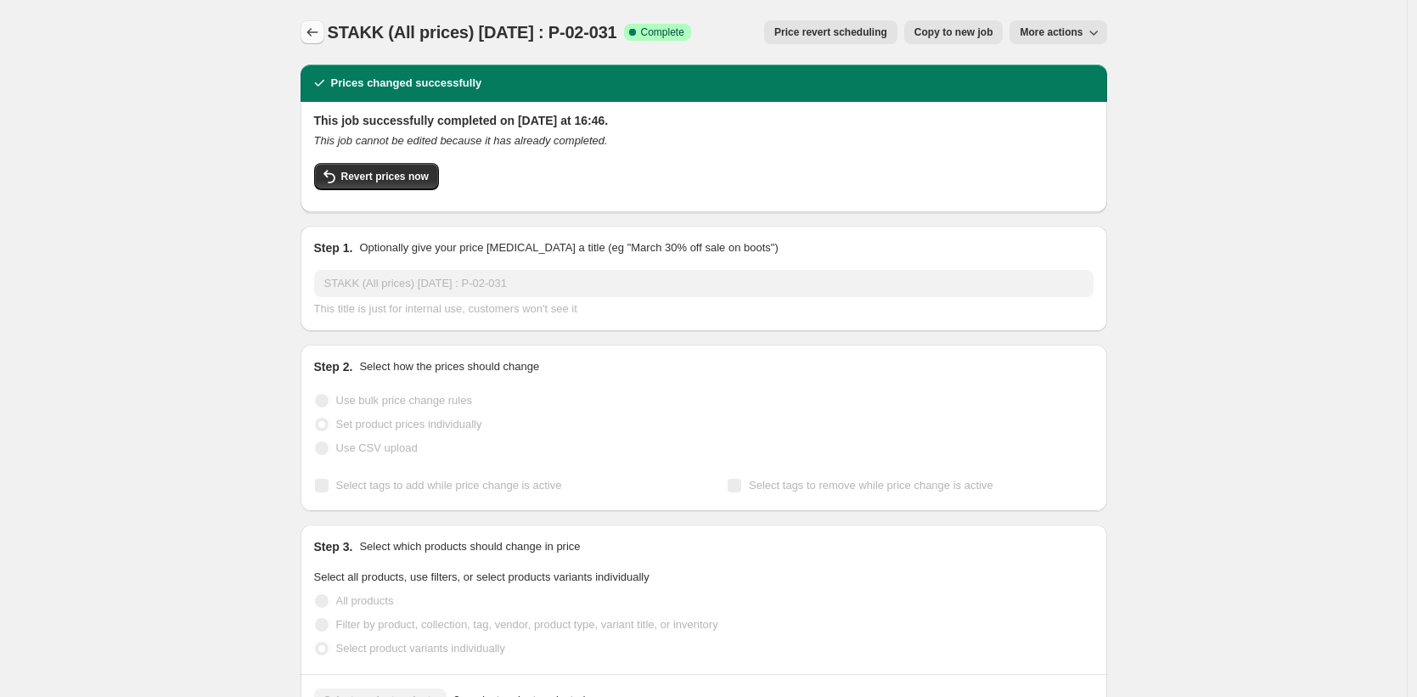
click at [313, 37] on icon "Price change jobs" at bounding box center [312, 32] width 17 height 17
